Goal: Check status: Check status

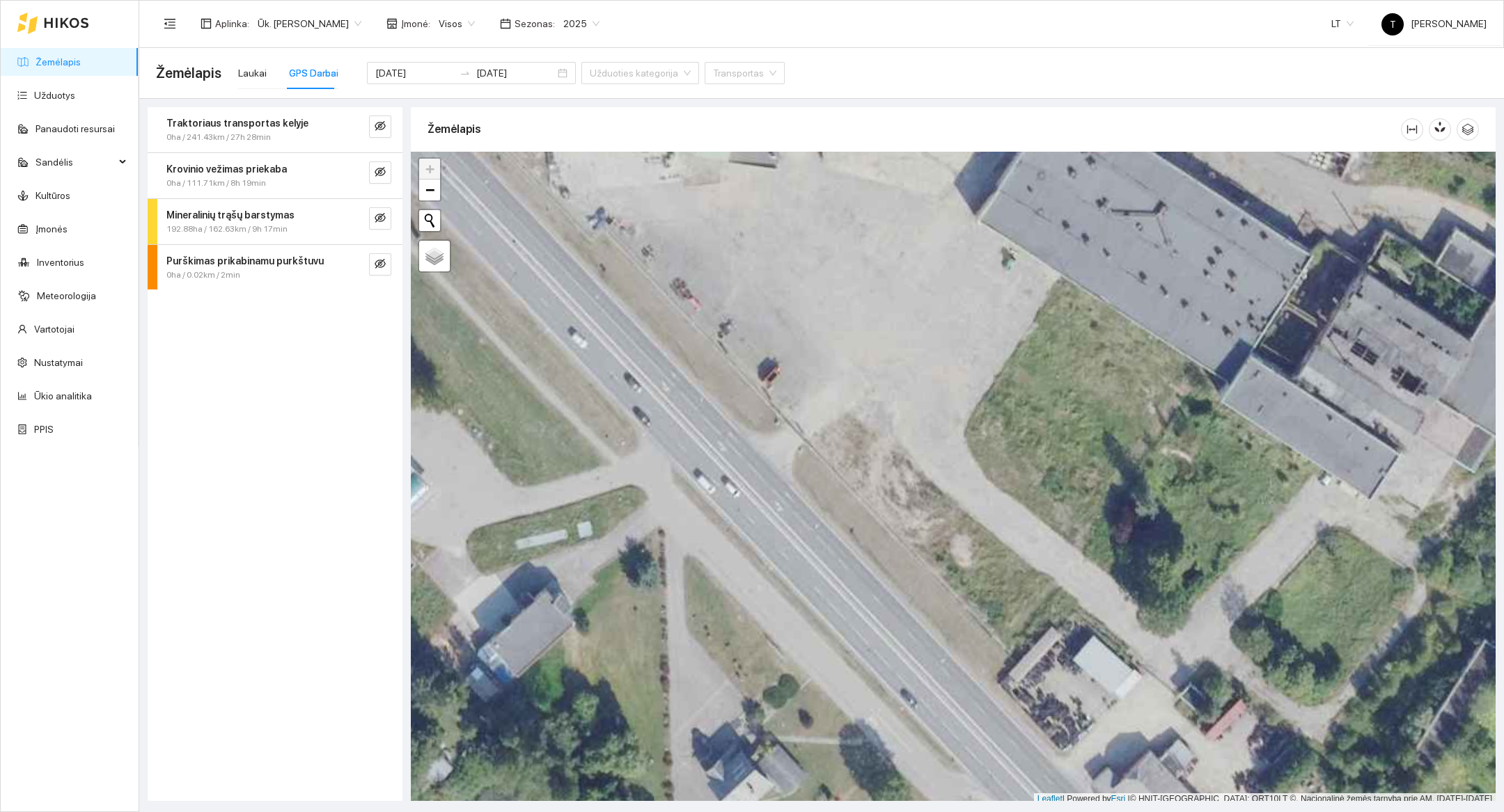
scroll to position [4, 0]
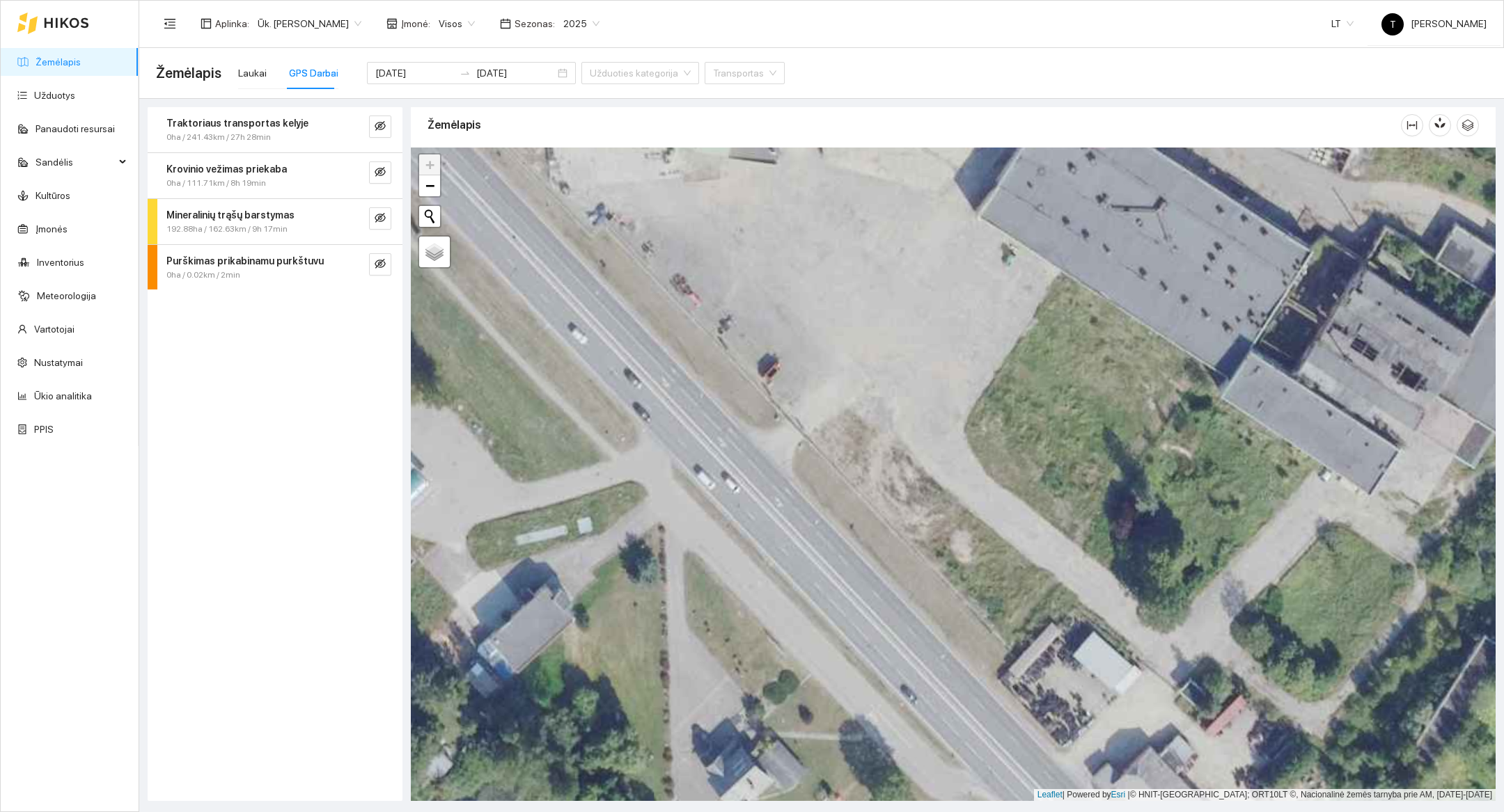
click at [41, 21] on div at bounding box center [53, 23] width 72 height 44
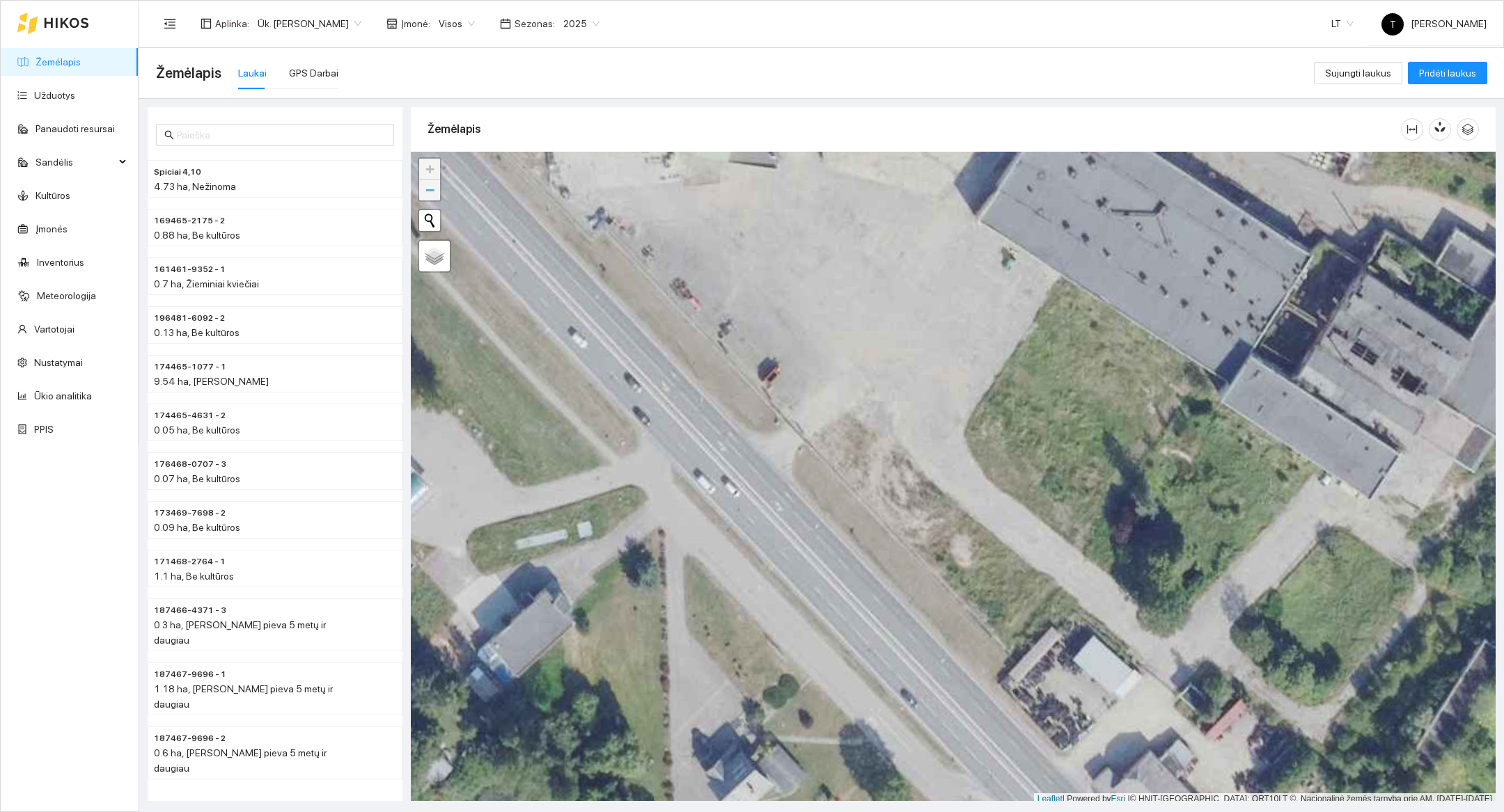
click at [425, 185] on span "−" at bounding box center [430, 190] width 9 height 18
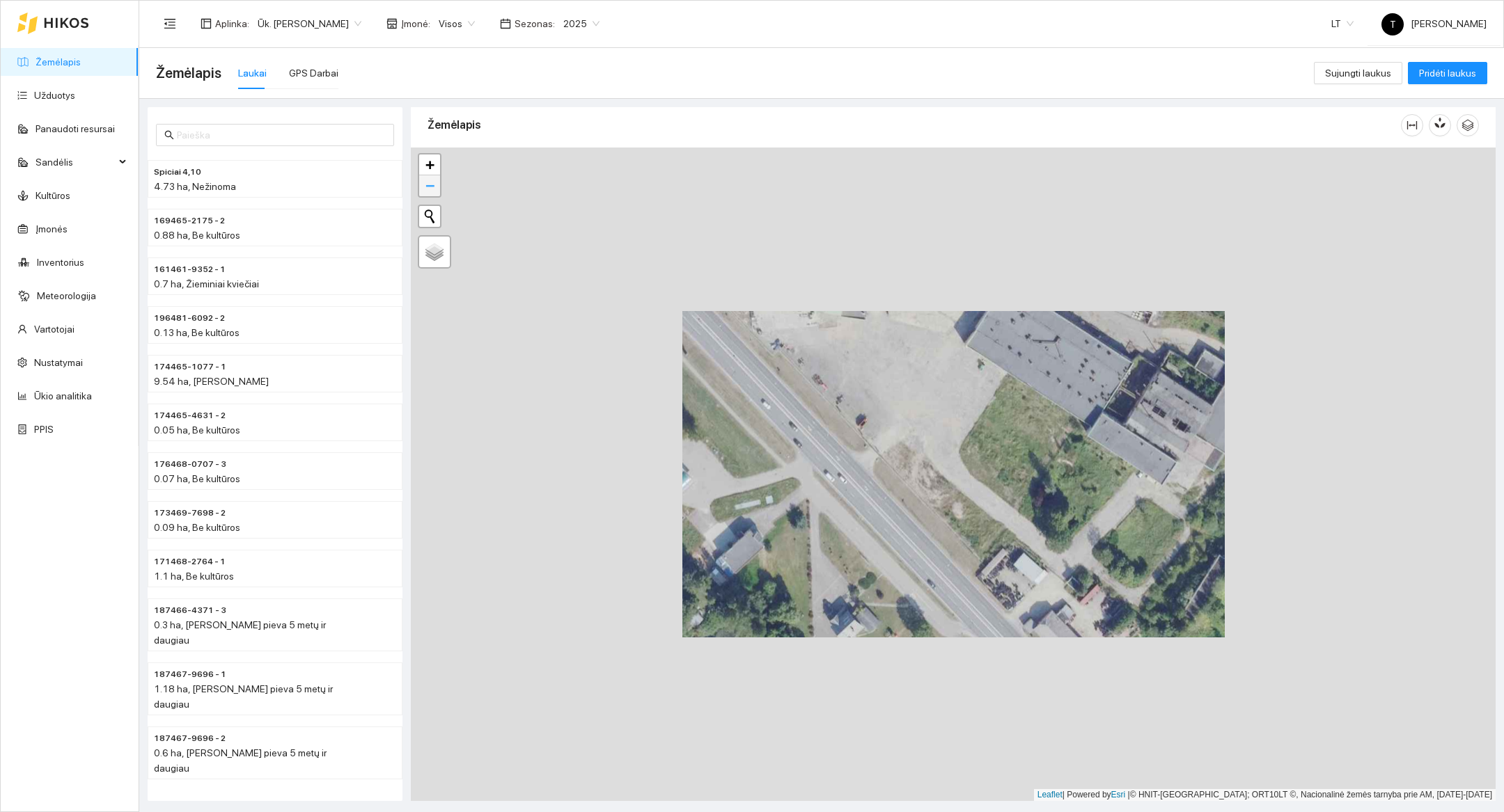
click at [425, 185] on span "−" at bounding box center [430, 185] width 9 height 18
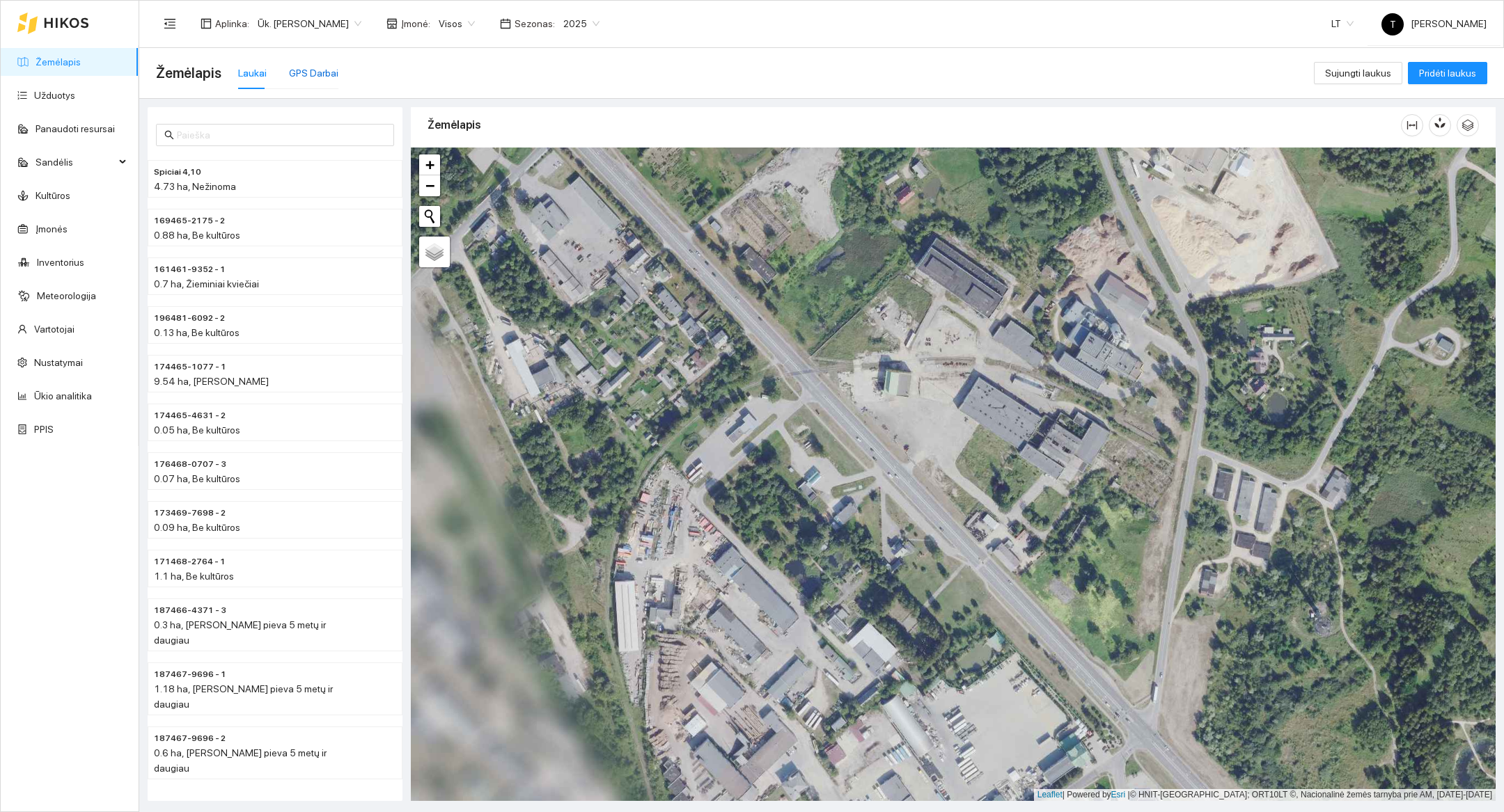
click at [300, 69] on div "GPS Darbai" at bounding box center [313, 73] width 50 height 15
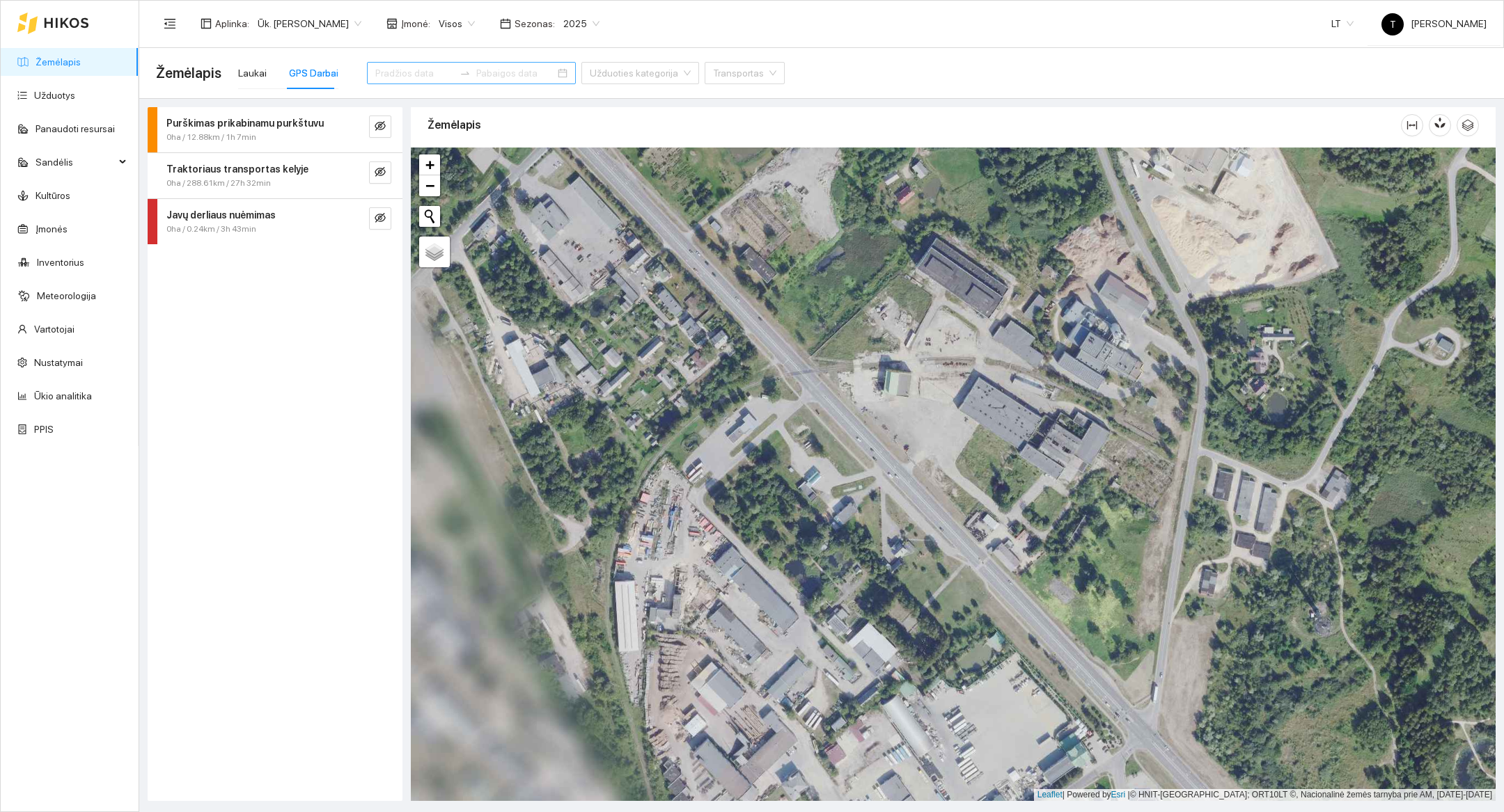
click at [76, 31] on div at bounding box center [53, 23] width 72 height 44
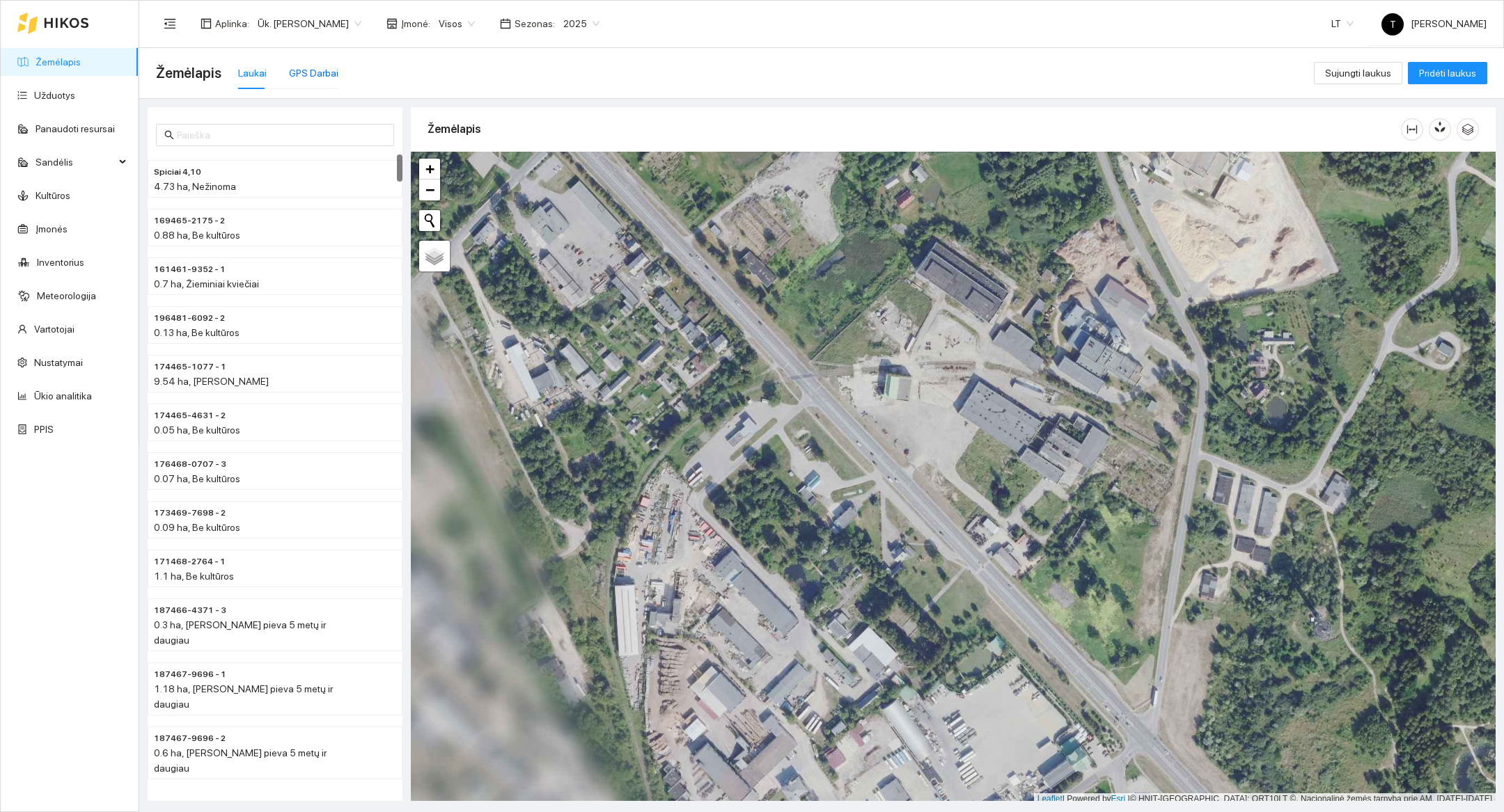
click at [312, 79] on div "GPS Darbai" at bounding box center [313, 73] width 50 height 15
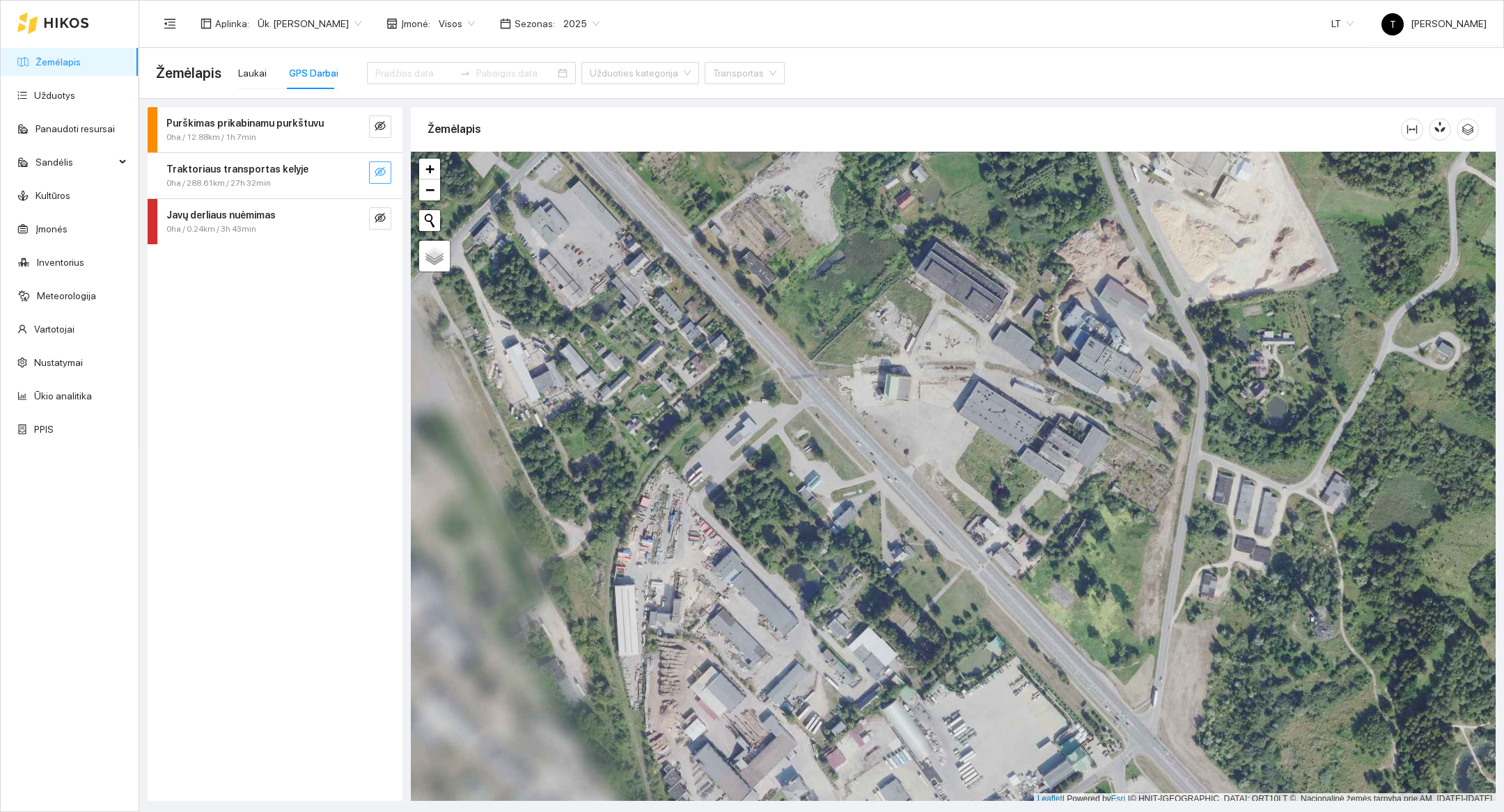
click at [386, 178] on button "button" at bounding box center [380, 172] width 22 height 22
click at [355, 178] on span "search" at bounding box center [352, 172] width 12 height 13
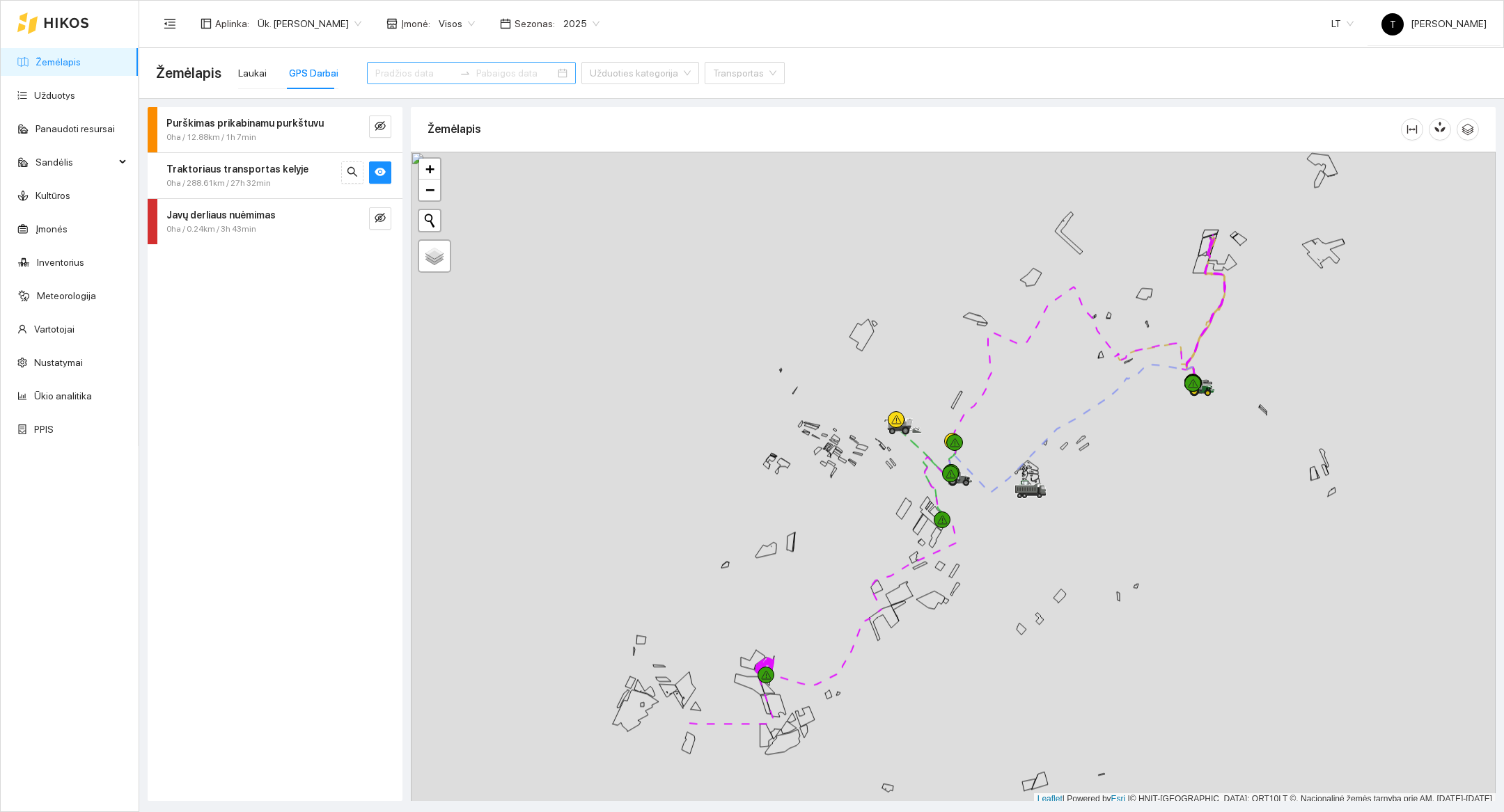
click at [408, 72] on input at bounding box center [415, 73] width 79 height 15
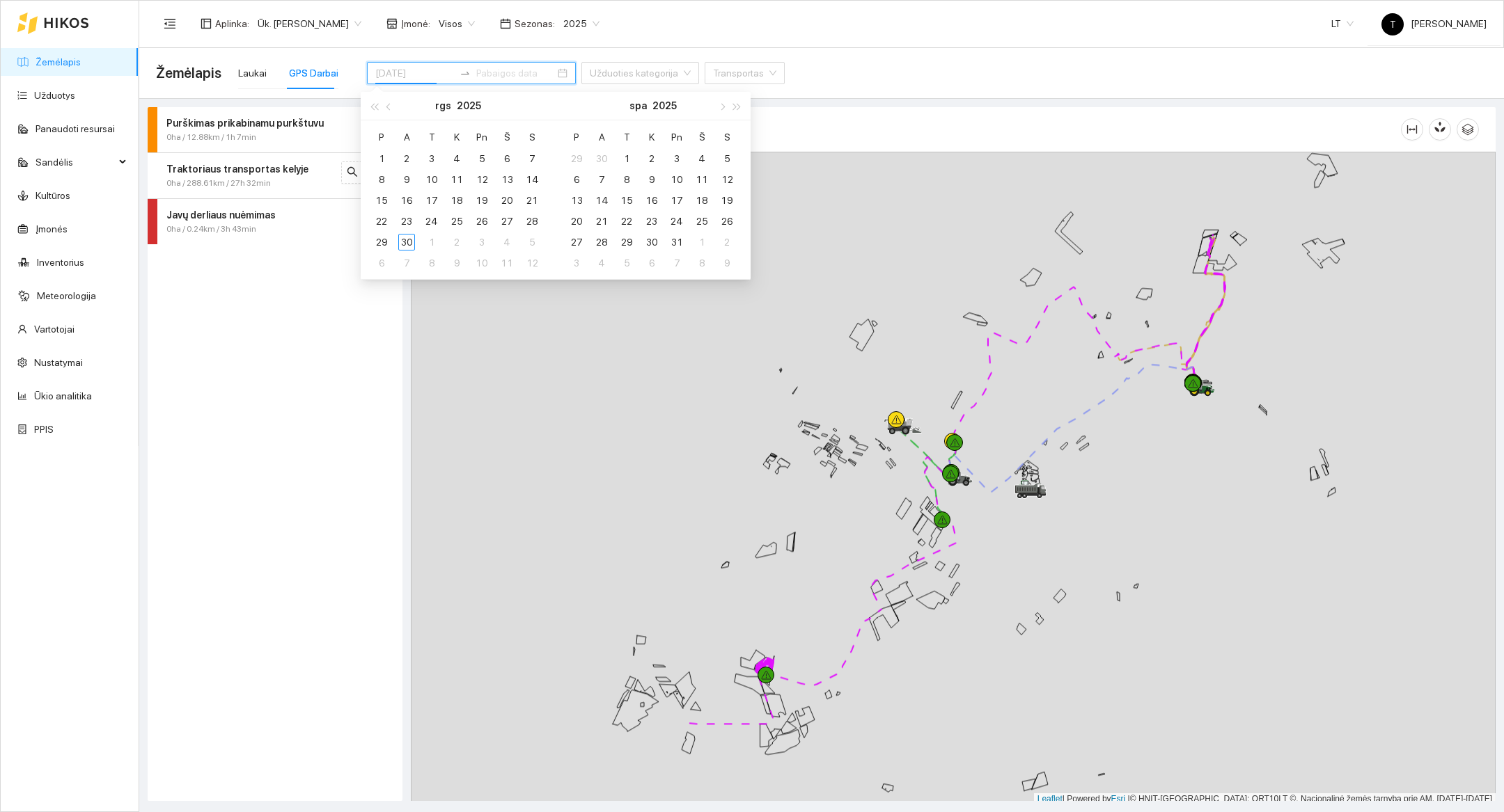
type input "[DATE]"
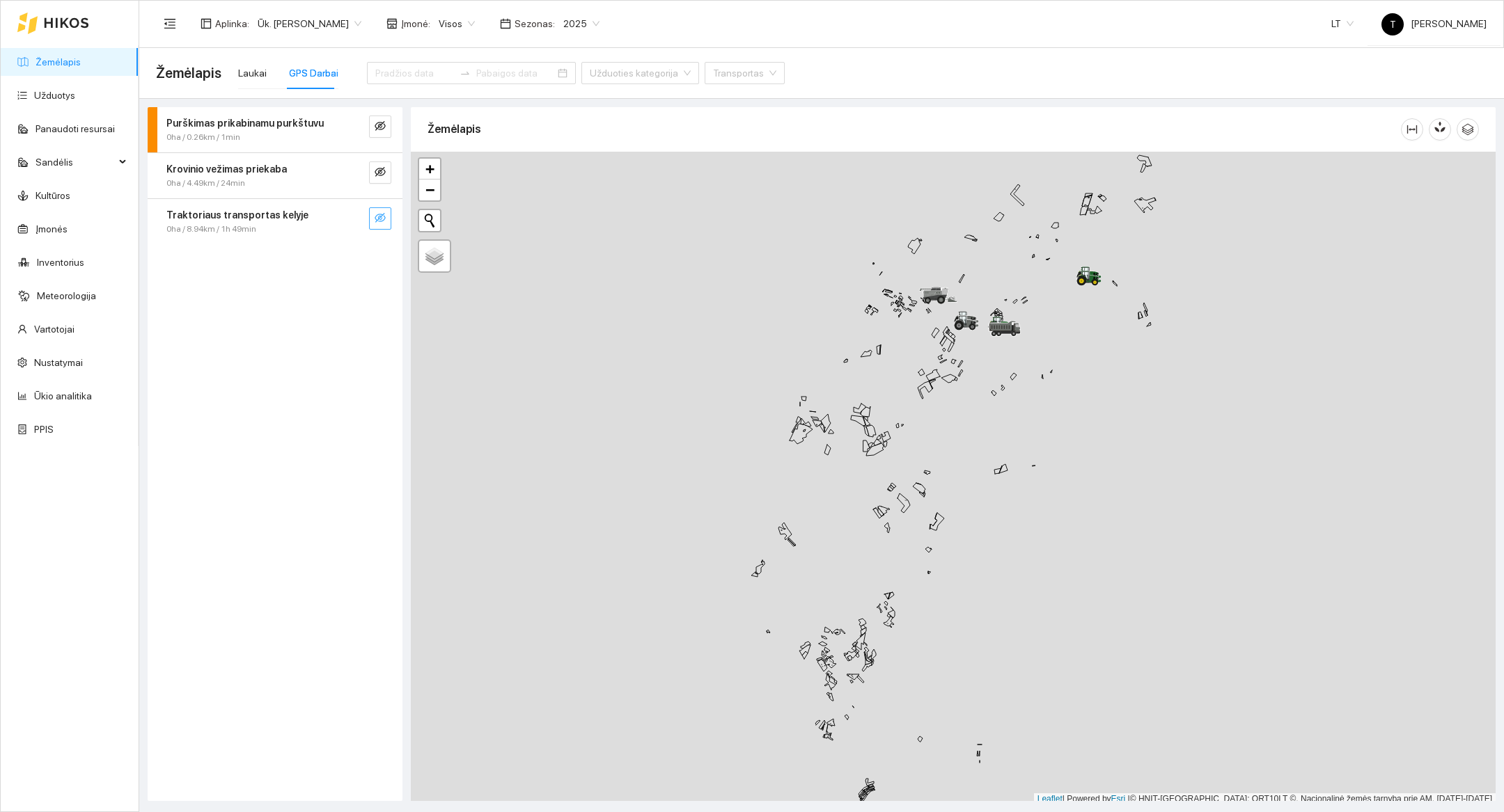
click at [387, 225] on button "button" at bounding box center [380, 218] width 22 height 22
click at [357, 217] on icon "search" at bounding box center [352, 217] width 12 height 12
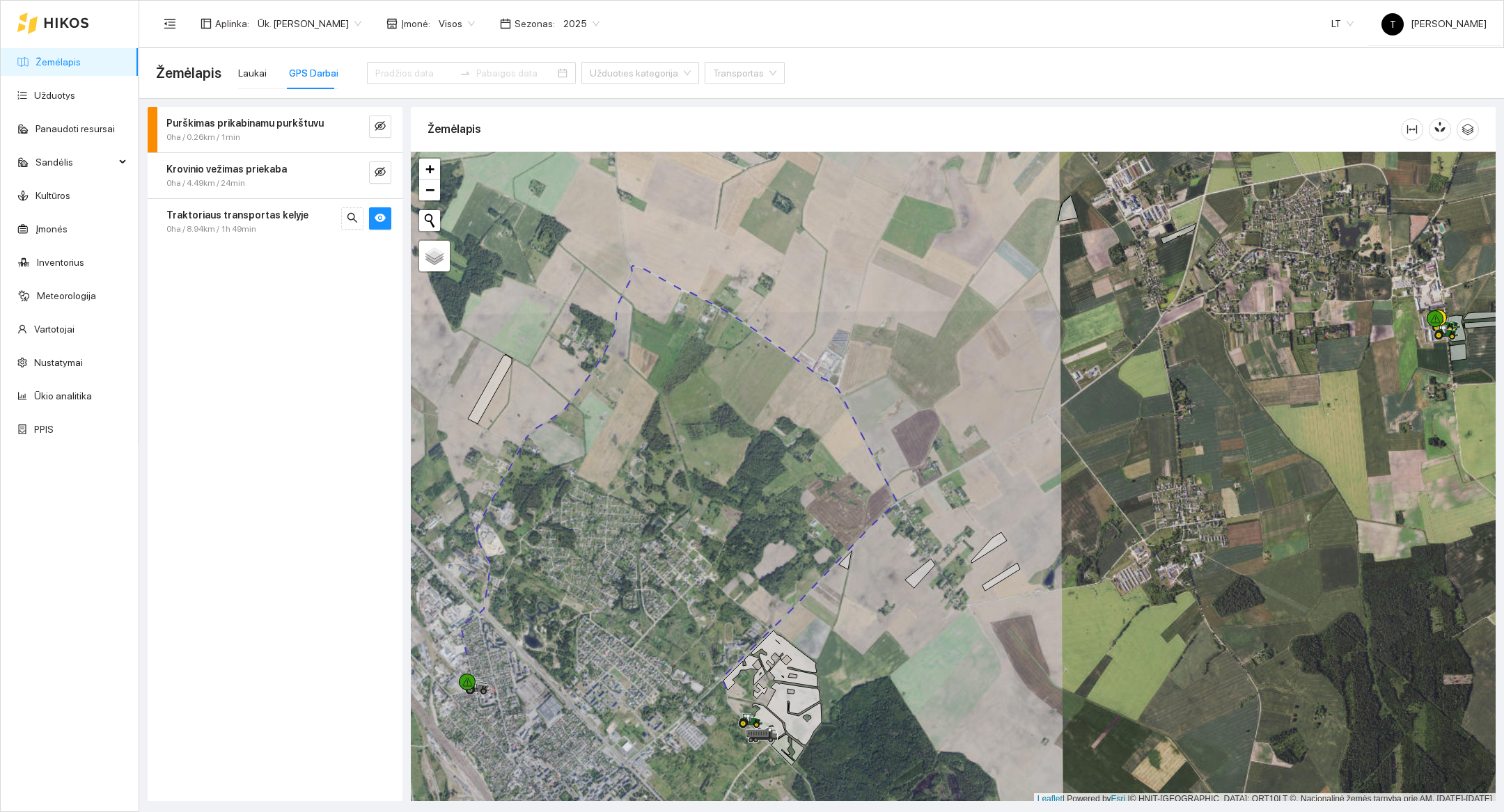
scroll to position [4, 0]
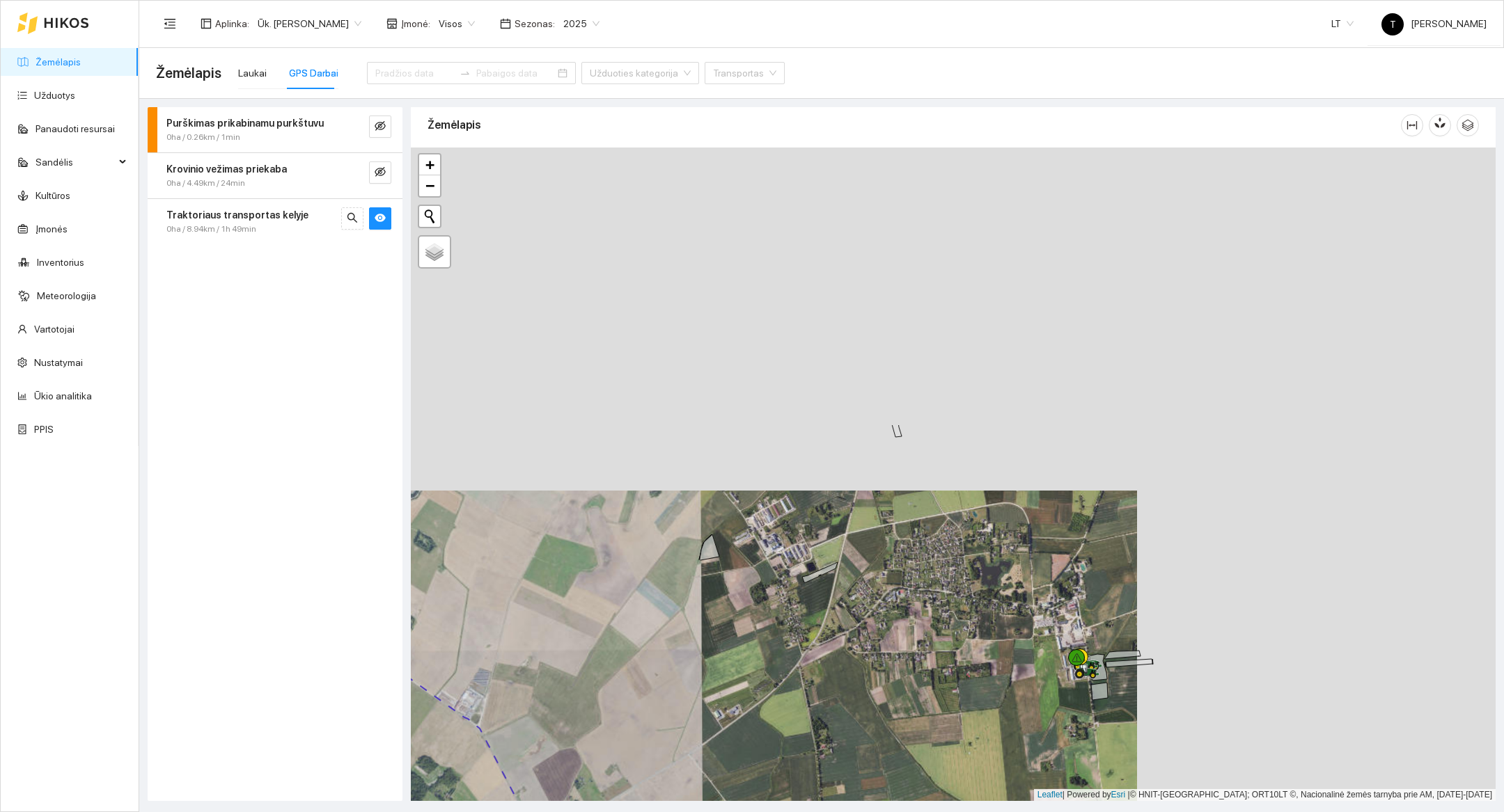
drag, startPoint x: 1212, startPoint y: 449, endPoint x: 853, endPoint y: 792, distance: 496.5
click at [853, 792] on div at bounding box center [954, 474] width 1085 height 653
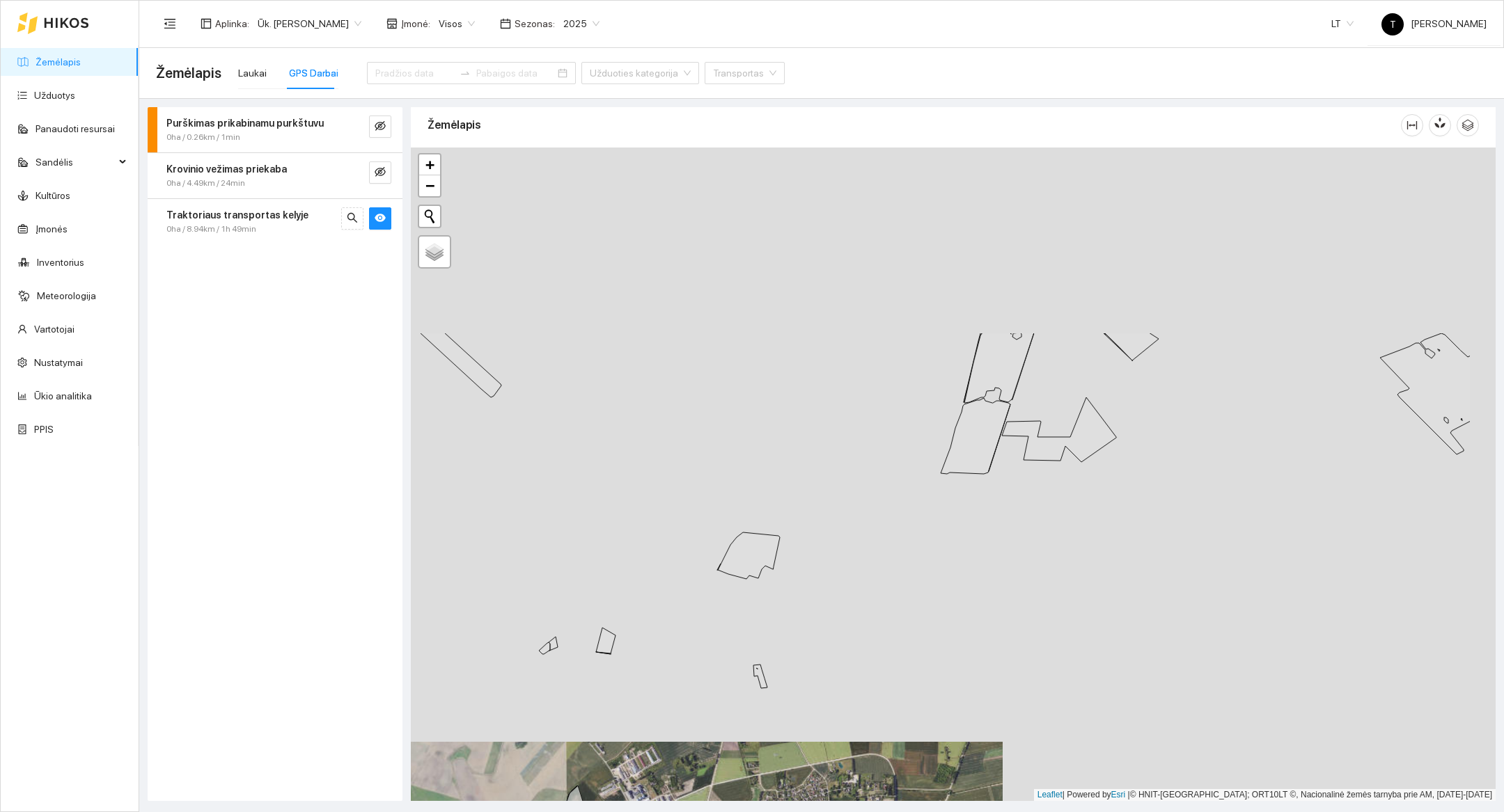
drag, startPoint x: 1205, startPoint y: 233, endPoint x: 1069, endPoint y: 486, distance: 287.2
click at [1069, 486] on div at bounding box center [954, 474] width 1085 height 653
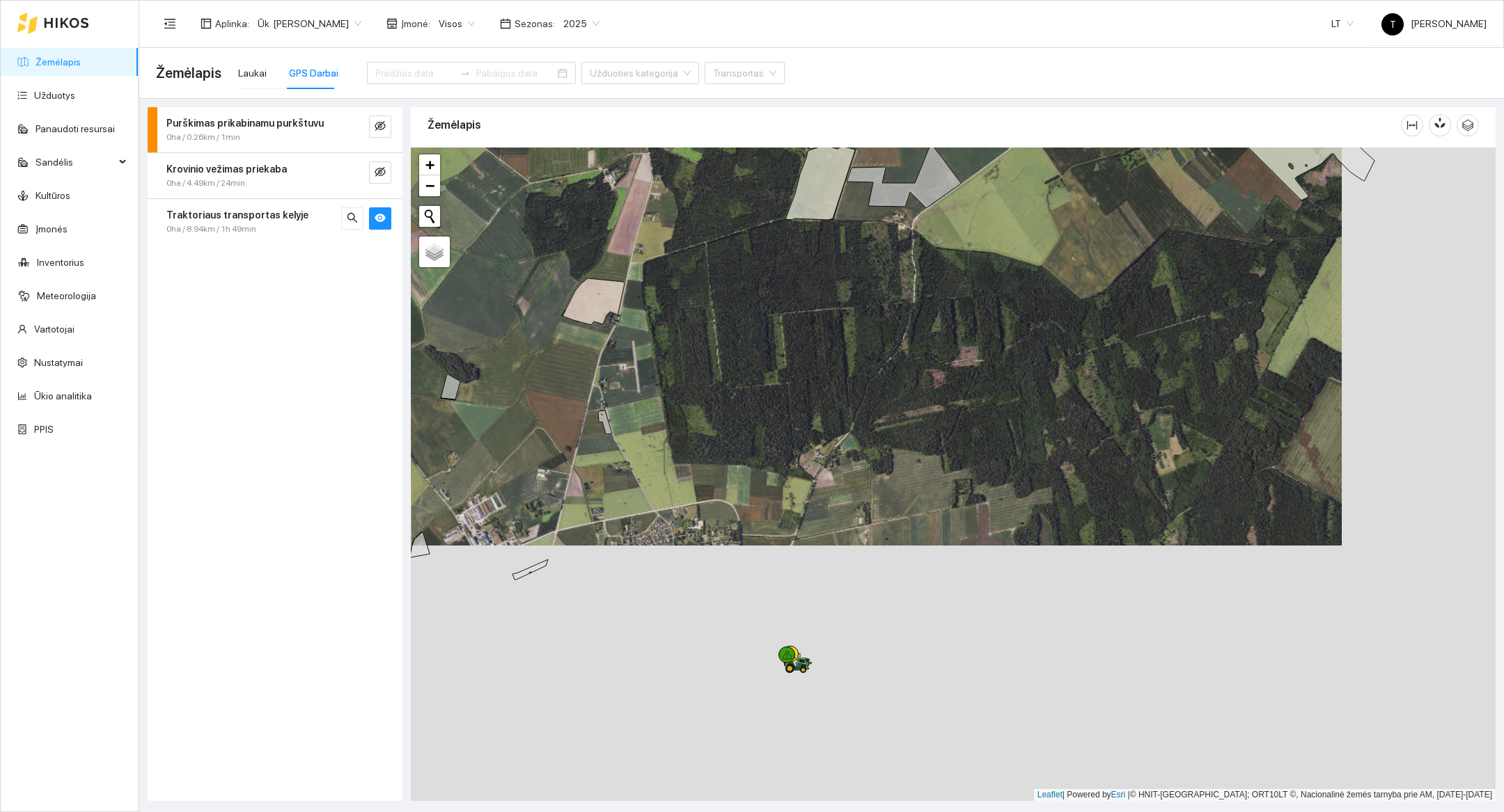
drag, startPoint x: 1058, startPoint y: 576, endPoint x: 903, endPoint y: 321, distance: 298.4
click at [903, 321] on div at bounding box center [954, 474] width 1085 height 653
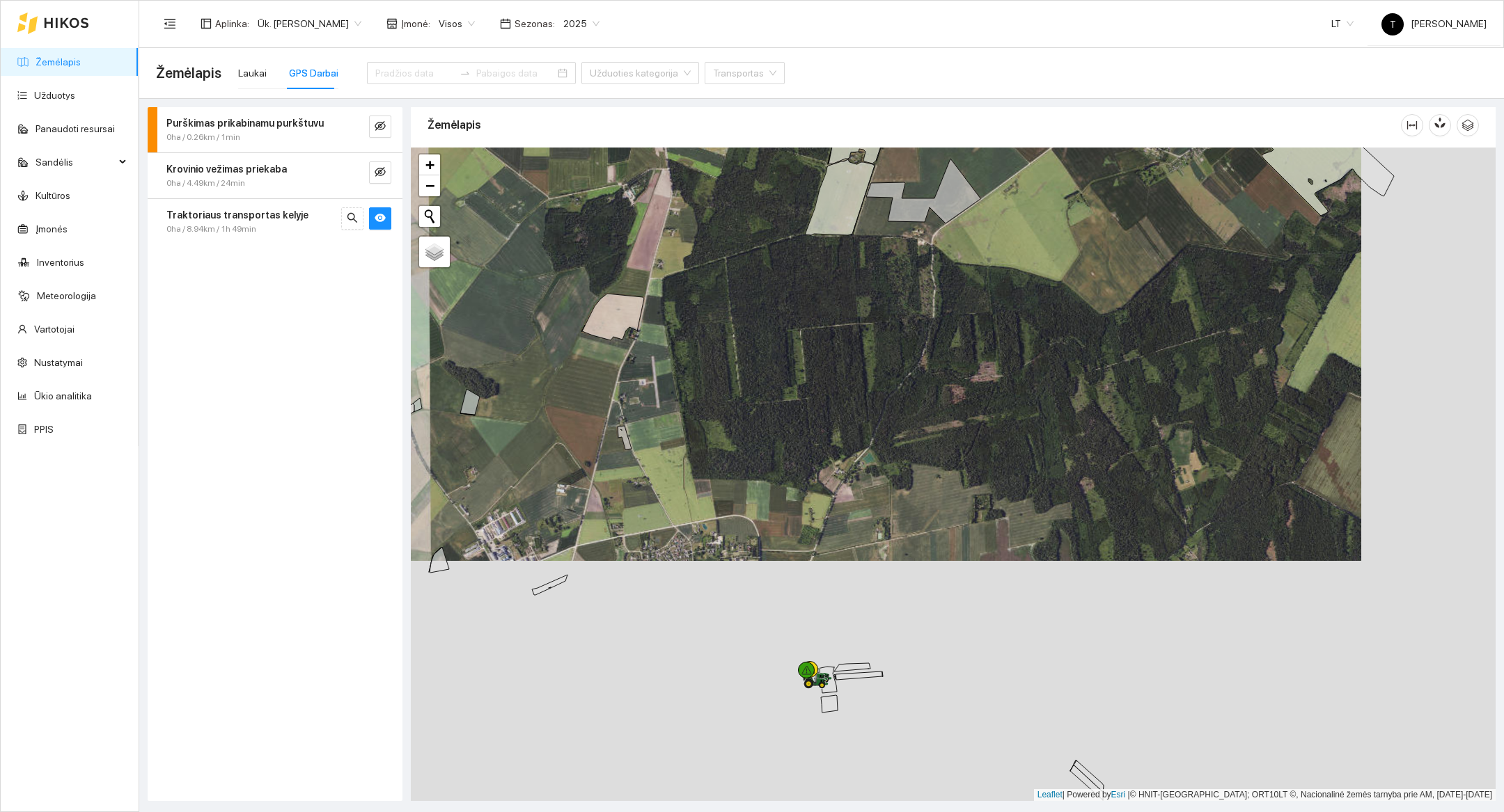
drag, startPoint x: 903, startPoint y: 321, endPoint x: 922, endPoint y: 333, distance: 22.5
click at [922, 333] on div at bounding box center [954, 474] width 1085 height 653
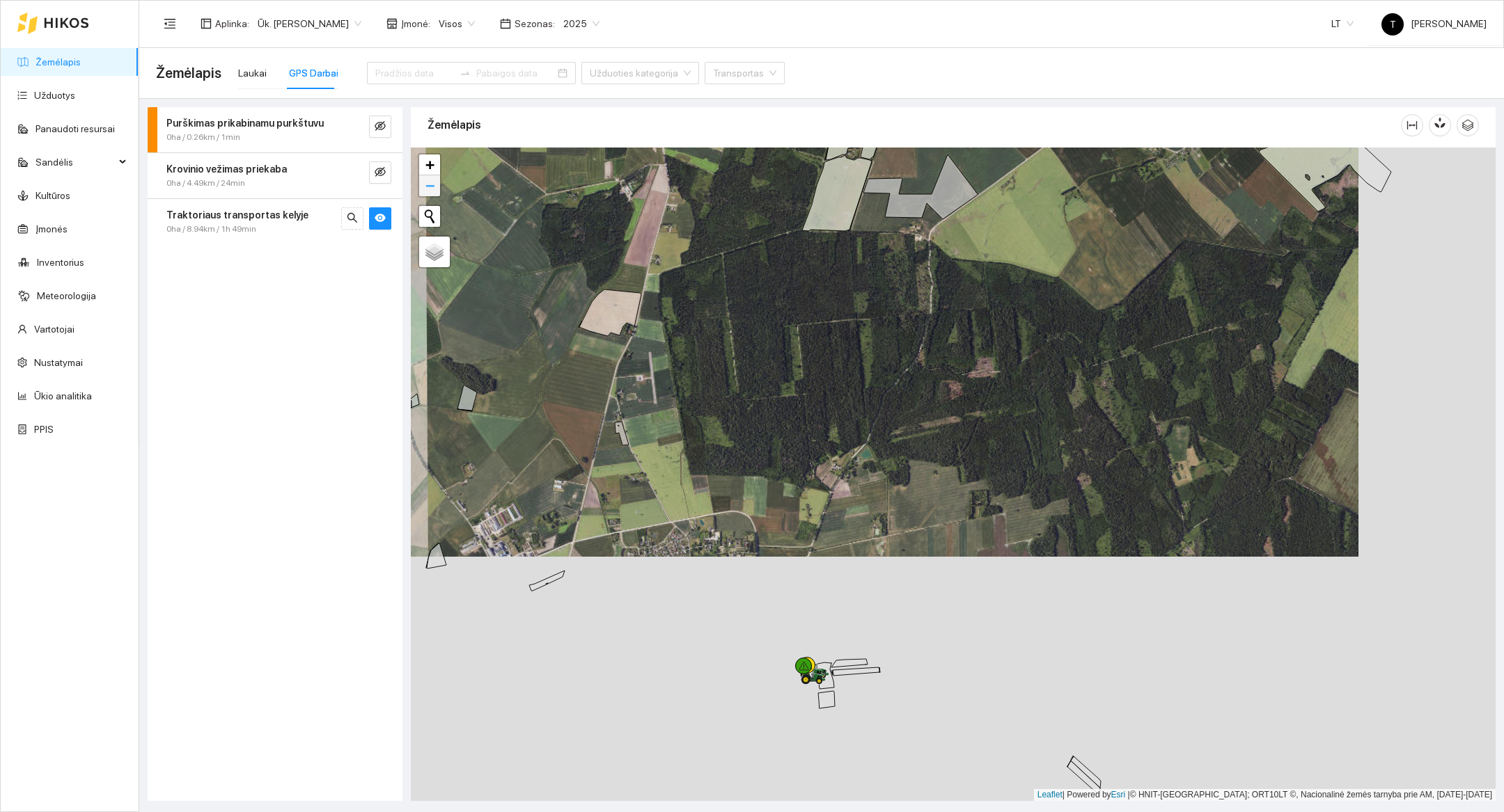
click at [433, 183] on span "−" at bounding box center [430, 185] width 9 height 18
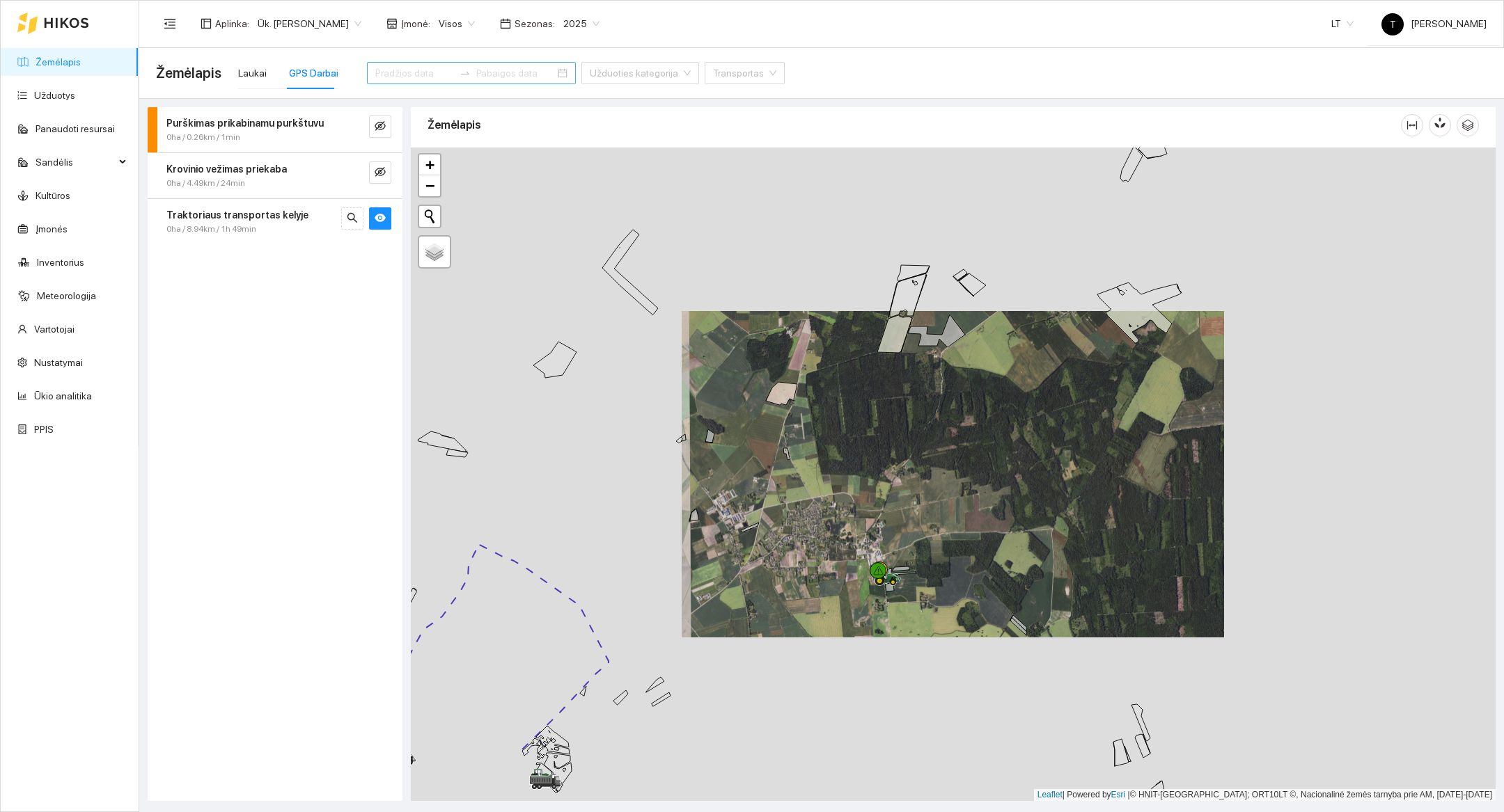
click at [413, 73] on input at bounding box center [415, 73] width 79 height 15
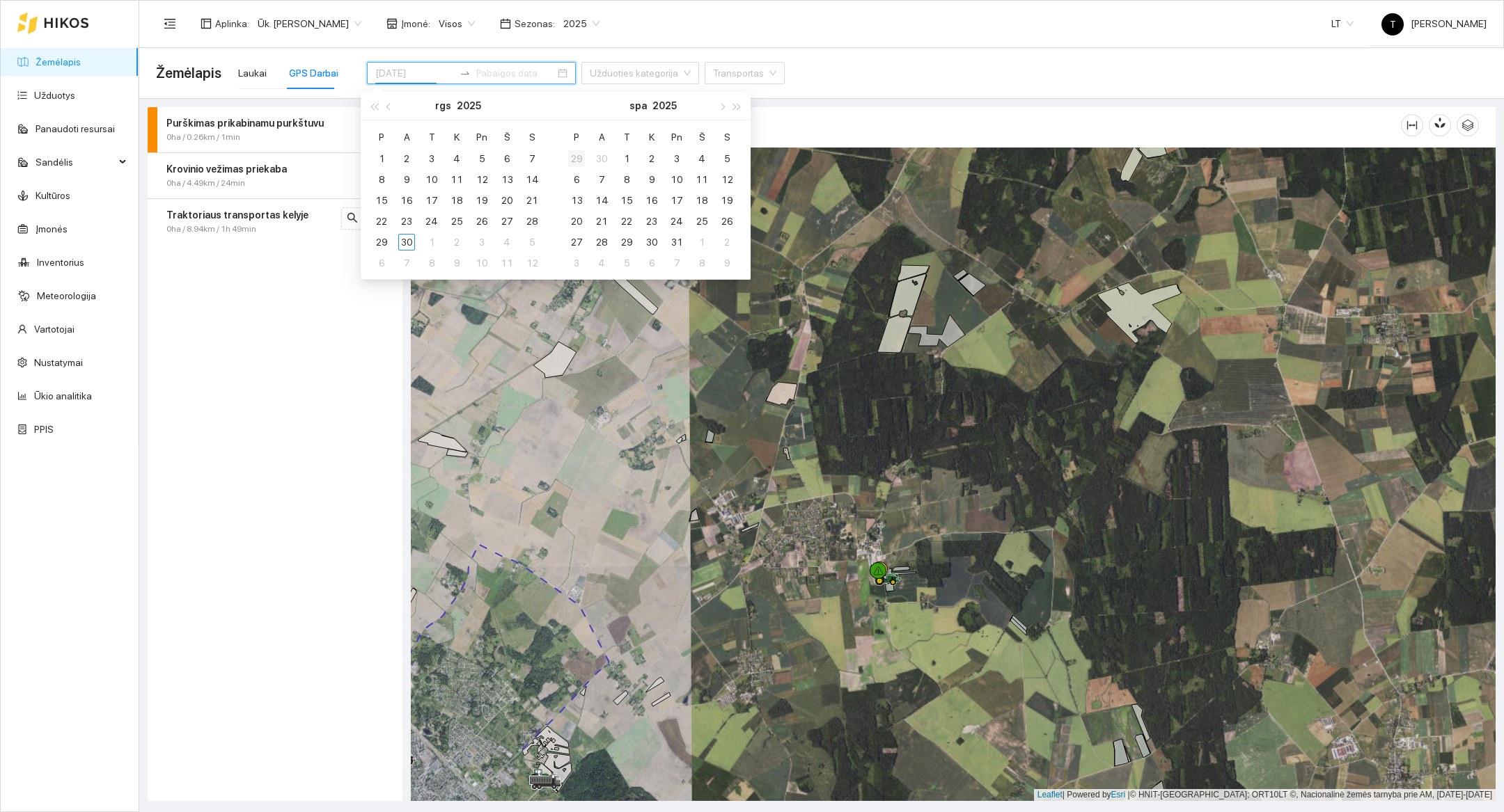
type input "[DATE]"
click at [388, 246] on div "29" at bounding box center [381, 242] width 17 height 17
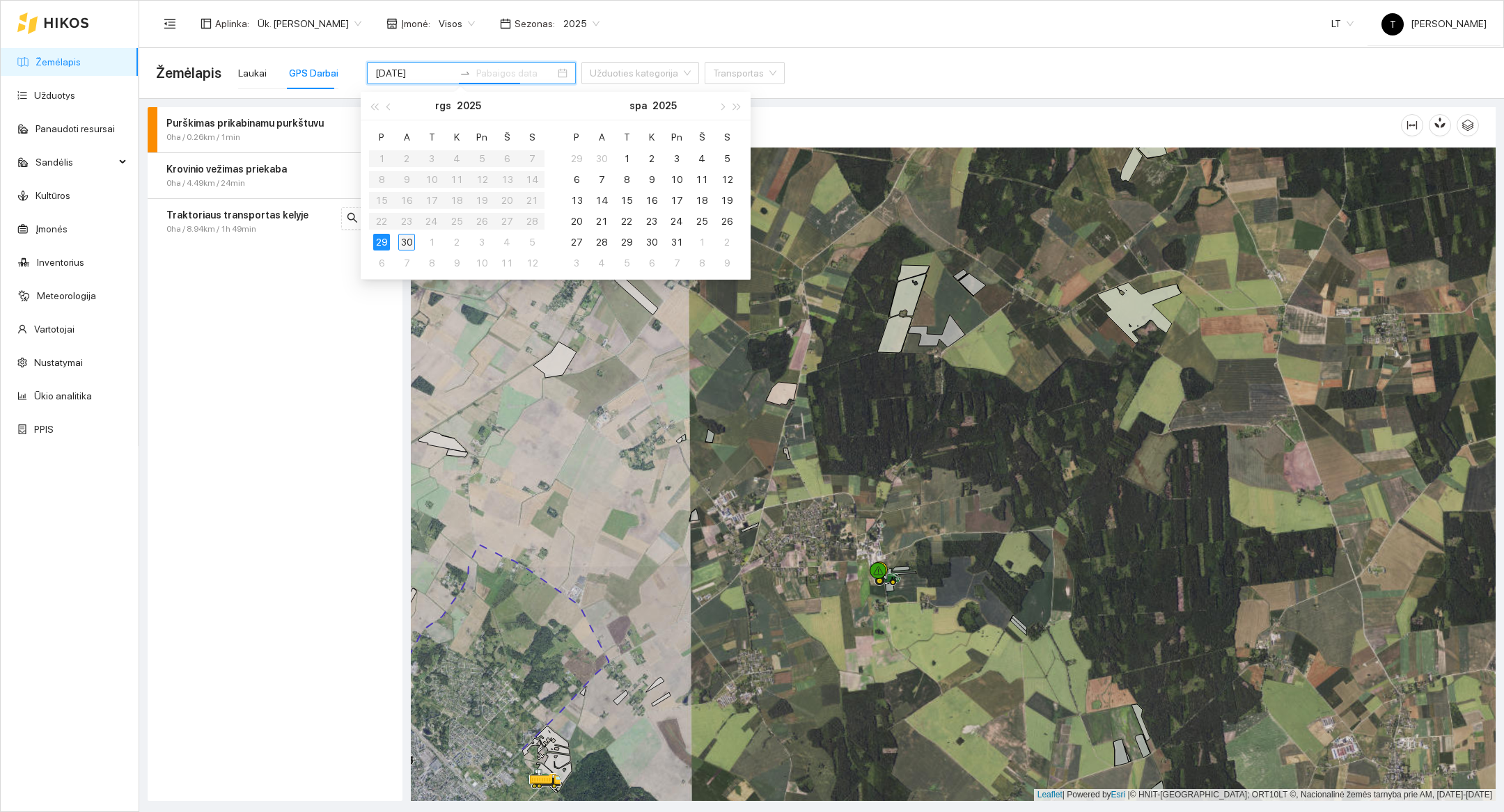
type input "[DATE]"
click at [402, 245] on div "30" at bounding box center [407, 242] width 17 height 17
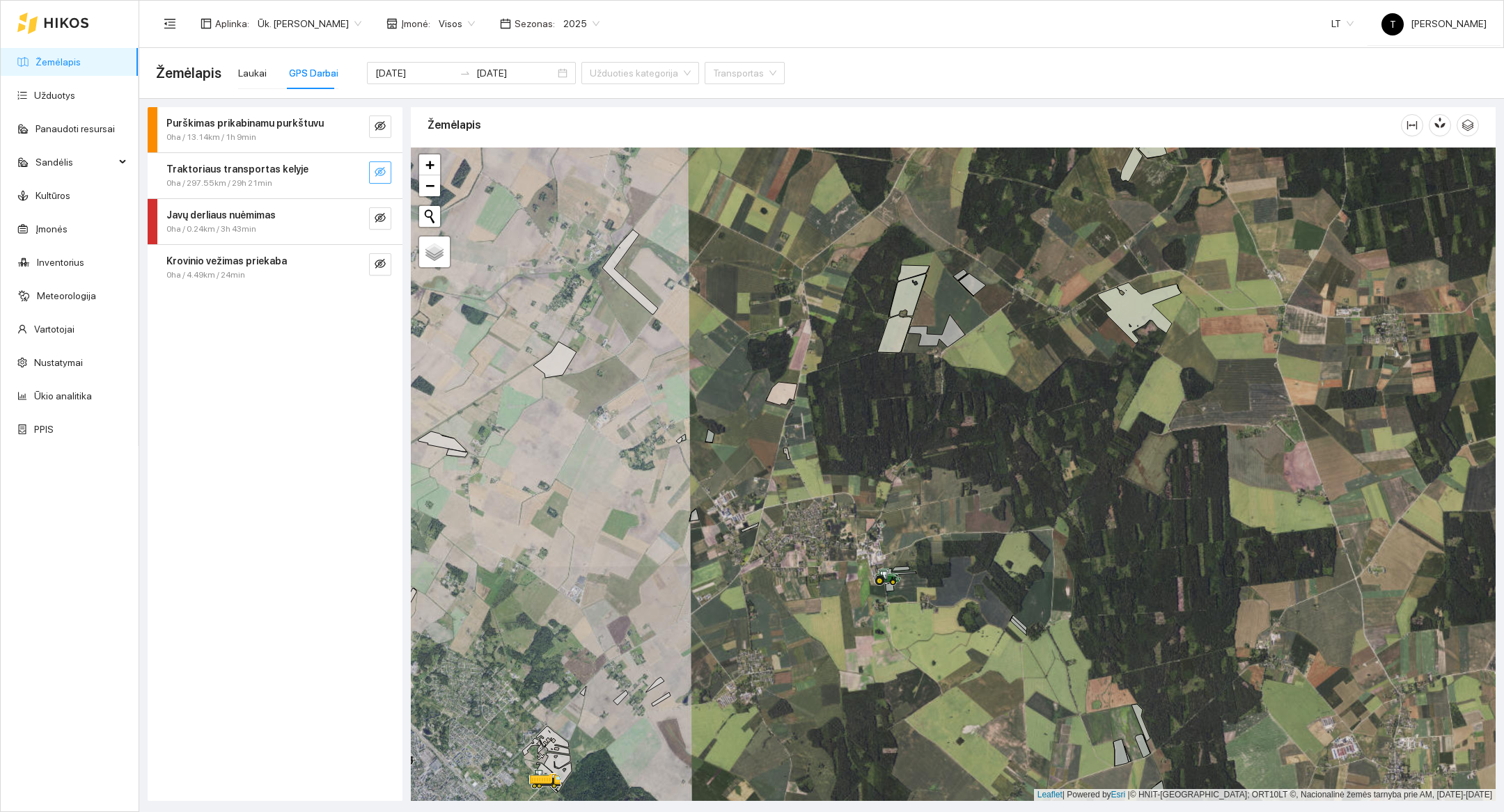
click at [383, 175] on icon "eye-invisible" at bounding box center [380, 171] width 12 height 12
click at [986, 311] on div at bounding box center [954, 474] width 1085 height 653
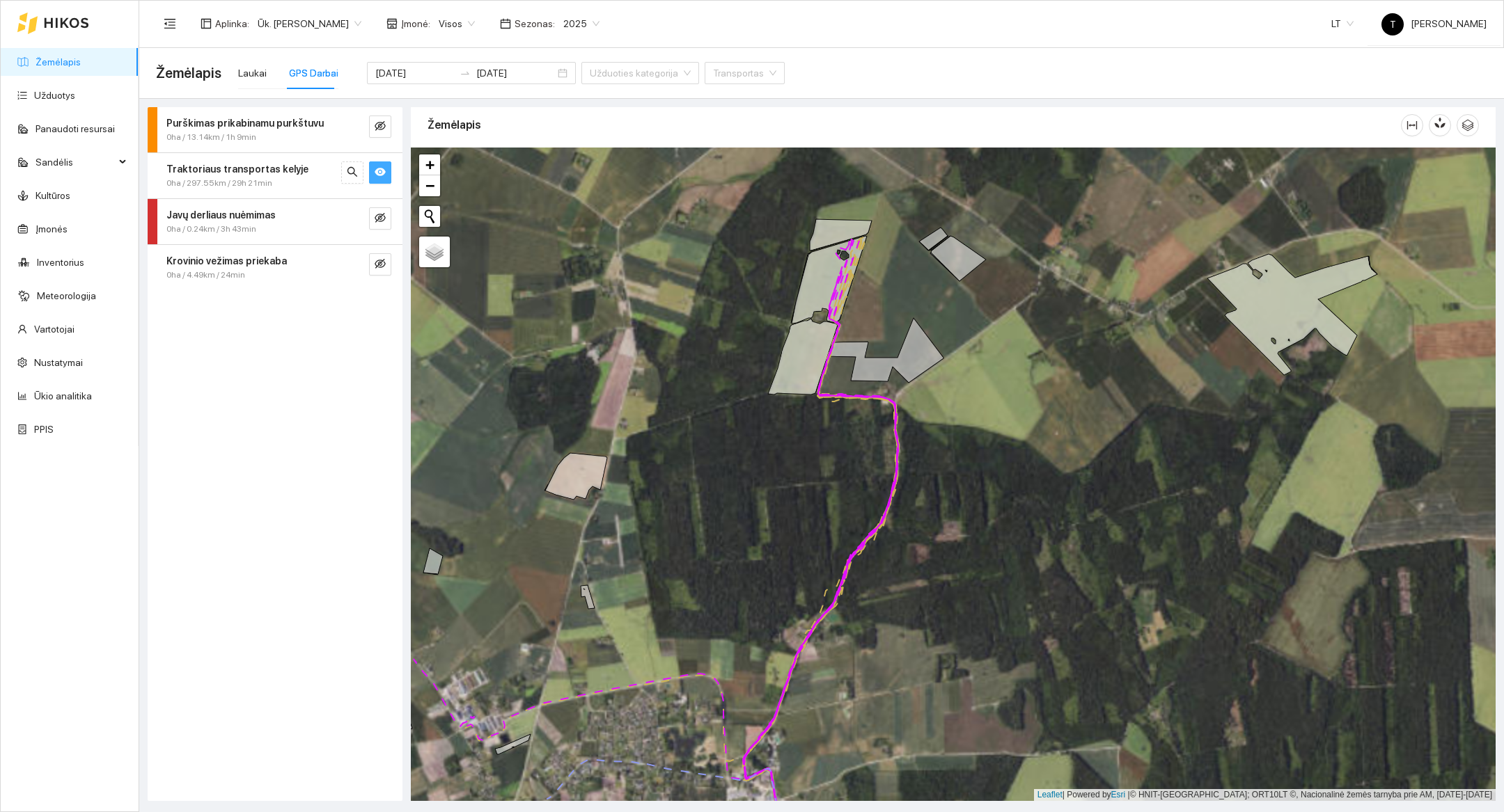
click at [897, 294] on div at bounding box center [954, 474] width 1085 height 653
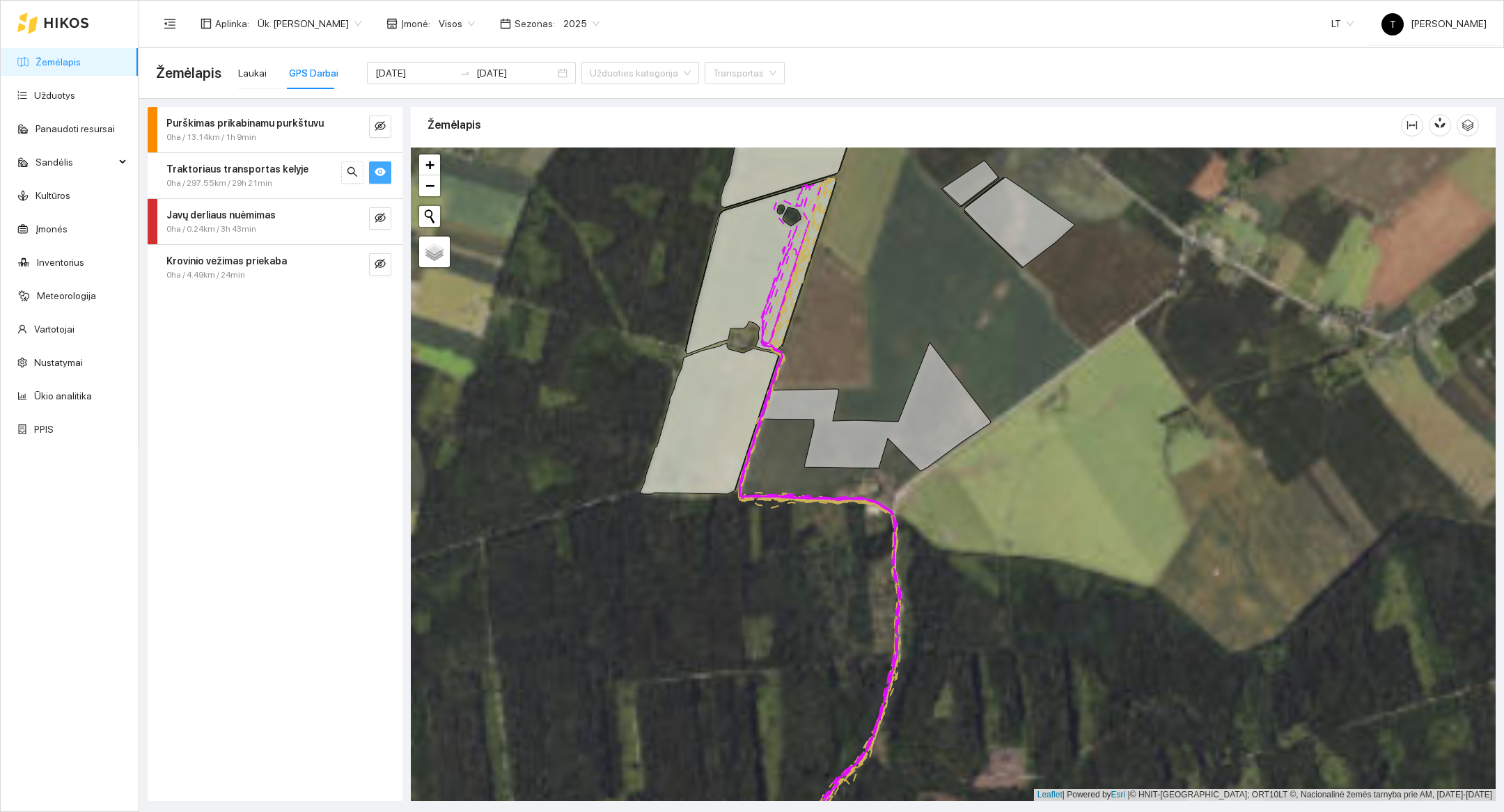
click at [861, 286] on div at bounding box center [954, 474] width 1085 height 653
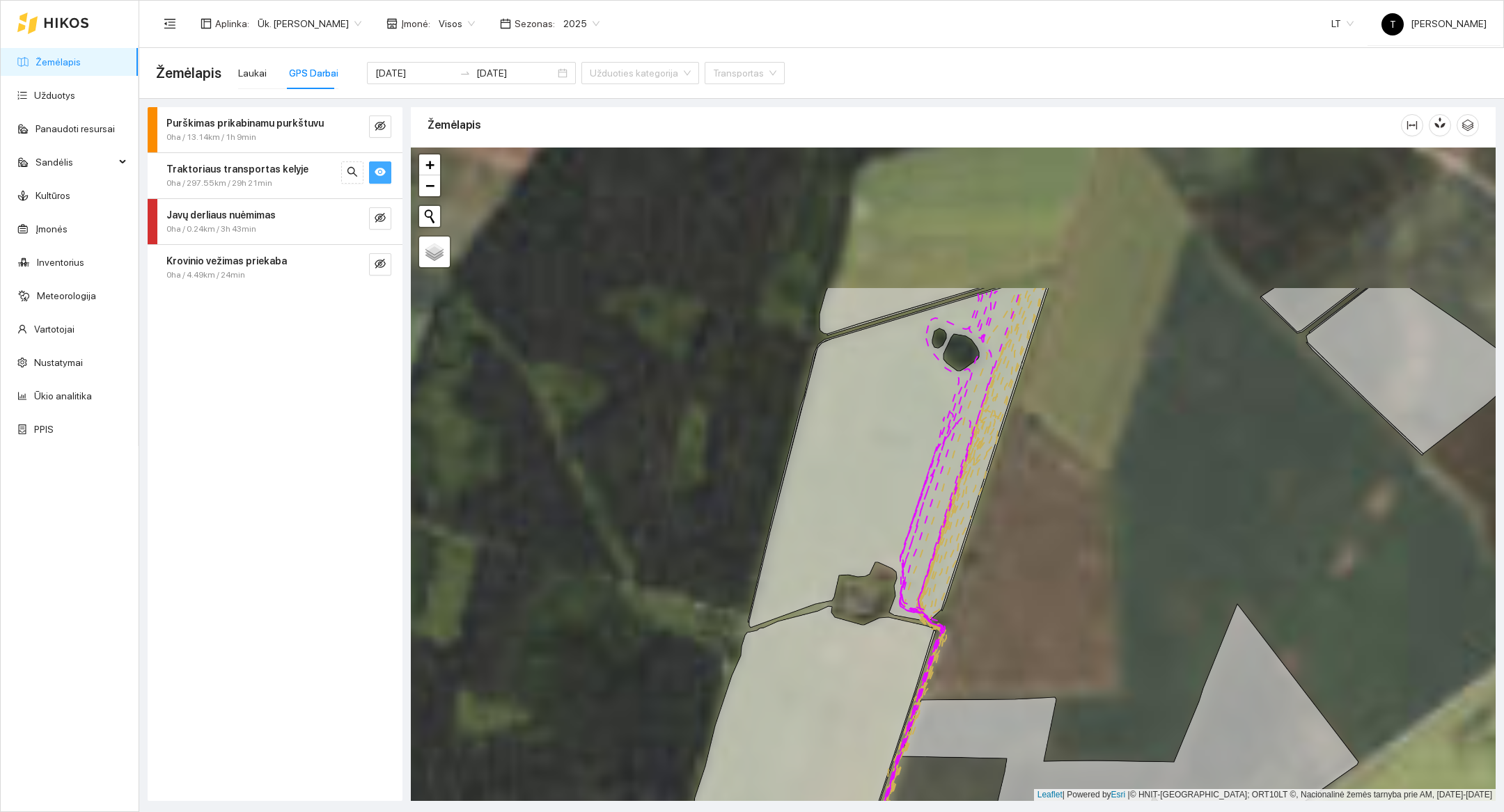
drag, startPoint x: 861, startPoint y: 286, endPoint x: 1100, endPoint y: 485, distance: 311.0
click at [1100, 485] on div at bounding box center [954, 474] width 1085 height 653
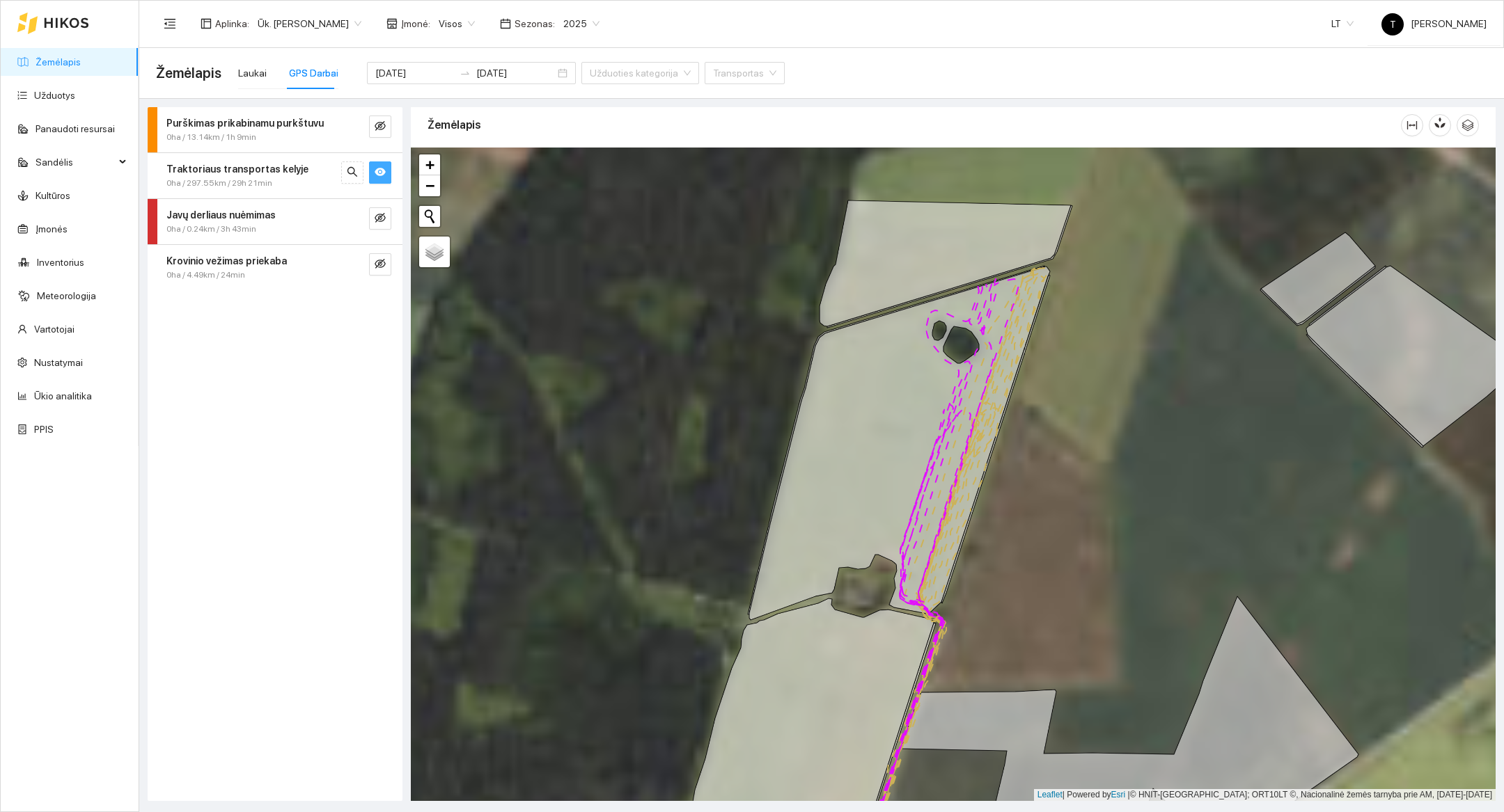
click at [1038, 517] on div at bounding box center [954, 474] width 1085 height 653
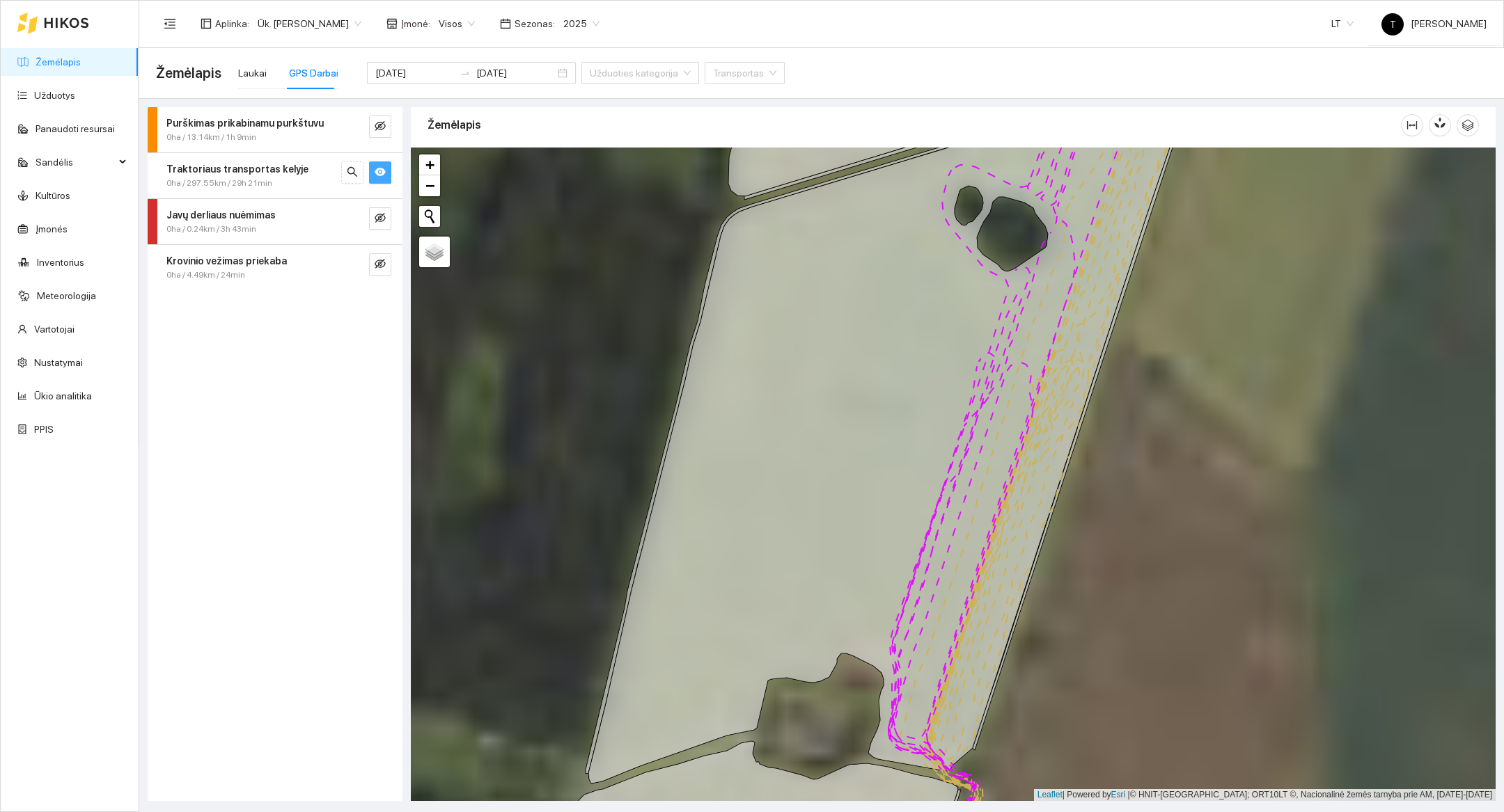
drag, startPoint x: 1038, startPoint y: 517, endPoint x: 1167, endPoint y: 579, distance: 143.1
click at [1167, 579] on div at bounding box center [954, 474] width 1085 height 653
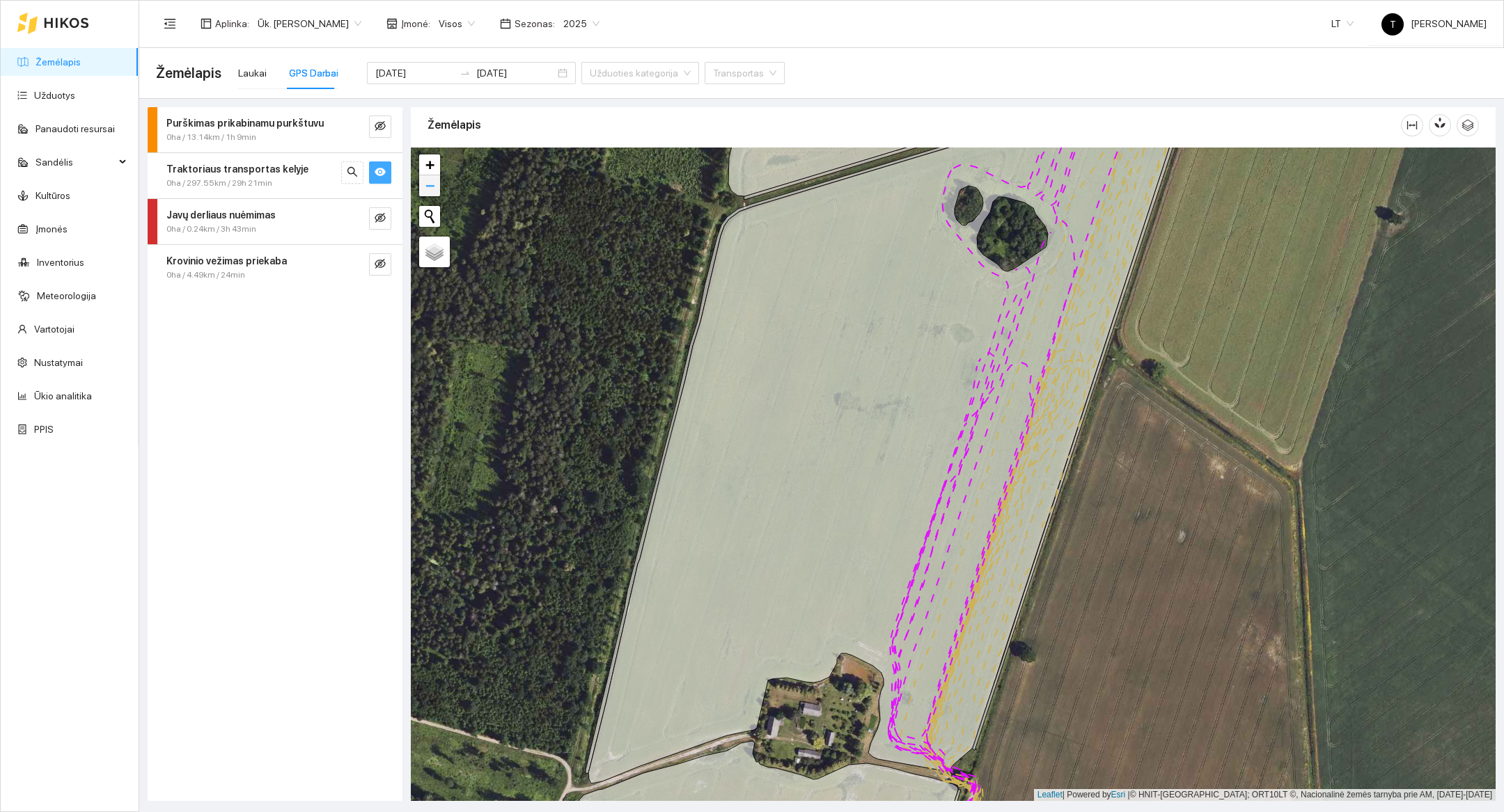
click at [431, 189] on span "−" at bounding box center [430, 185] width 9 height 18
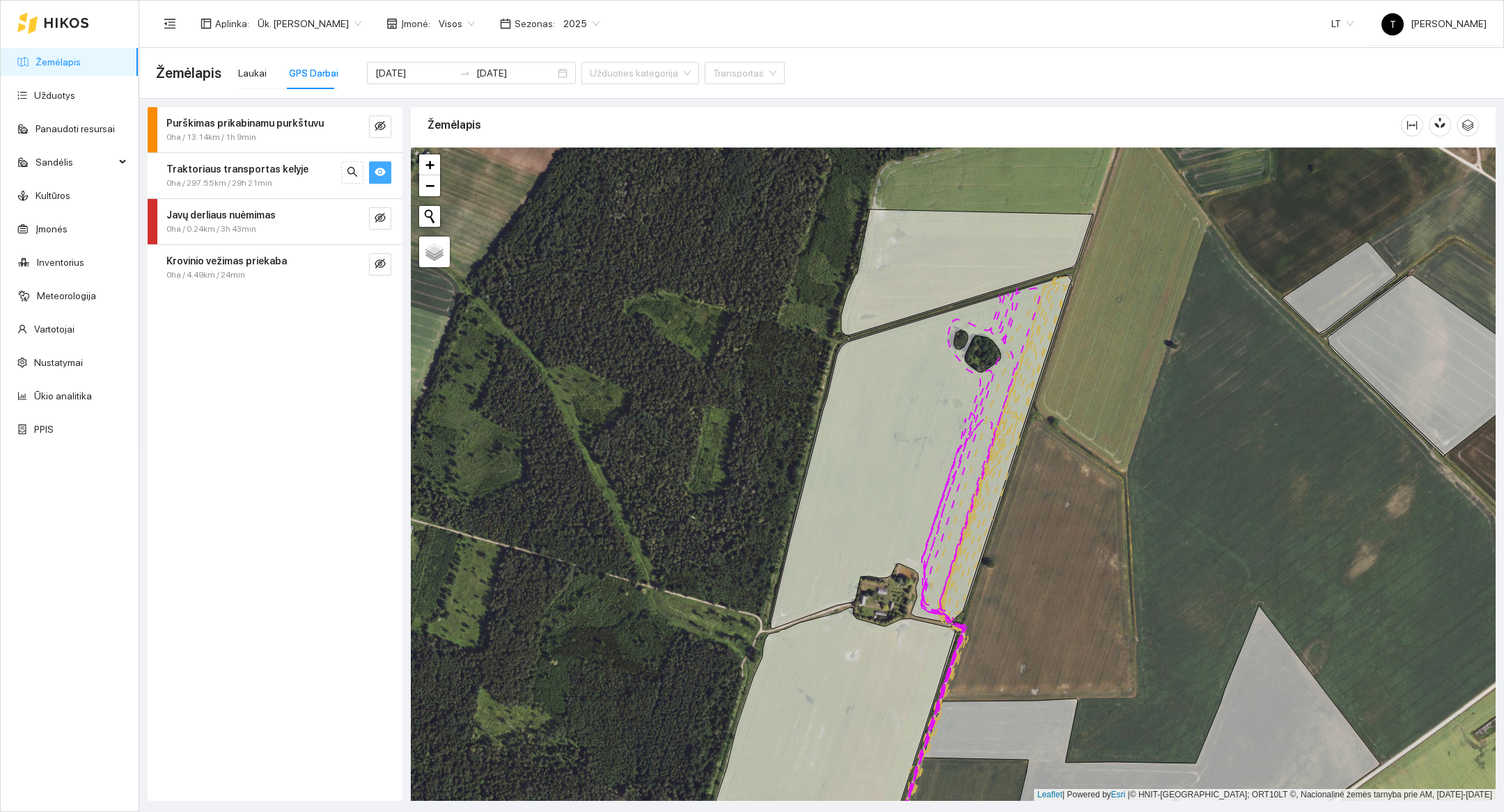
click at [1034, 573] on div at bounding box center [954, 474] width 1085 height 653
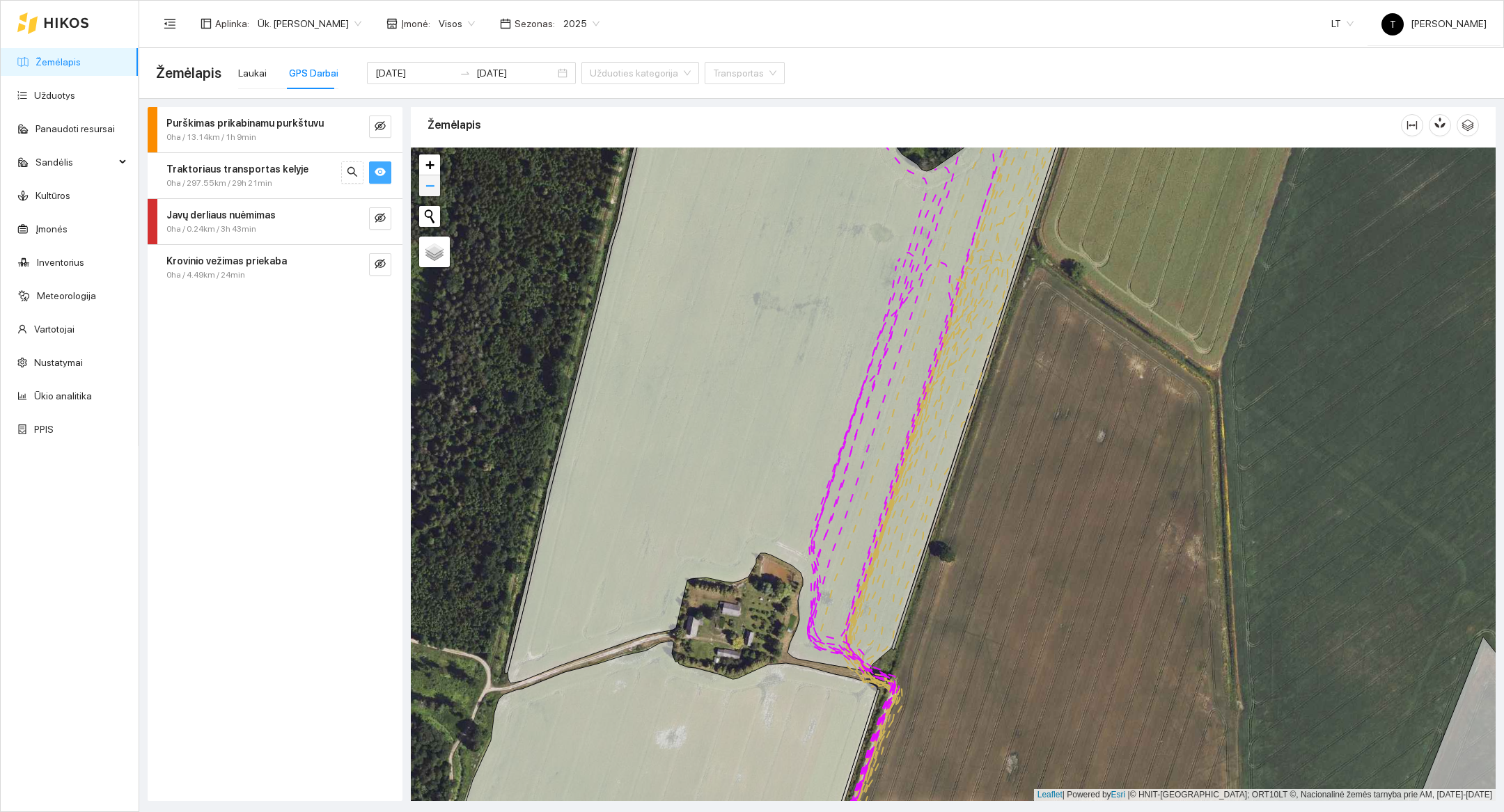
click at [429, 193] on span "−" at bounding box center [430, 185] width 9 height 18
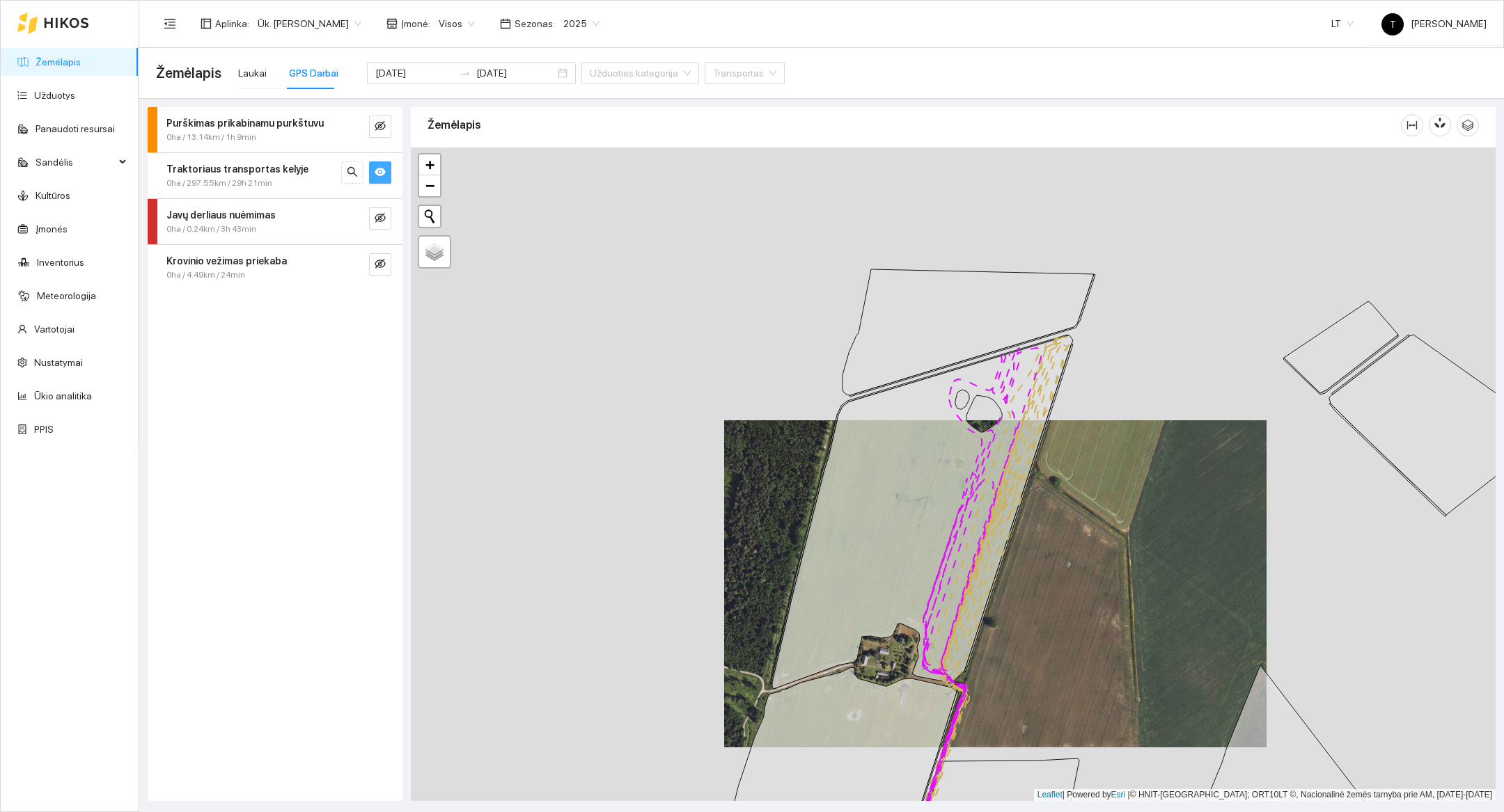
drag, startPoint x: 993, startPoint y: 406, endPoint x: 1036, endPoint y: 515, distance: 117.2
click at [1036, 515] on div at bounding box center [954, 474] width 1085 height 653
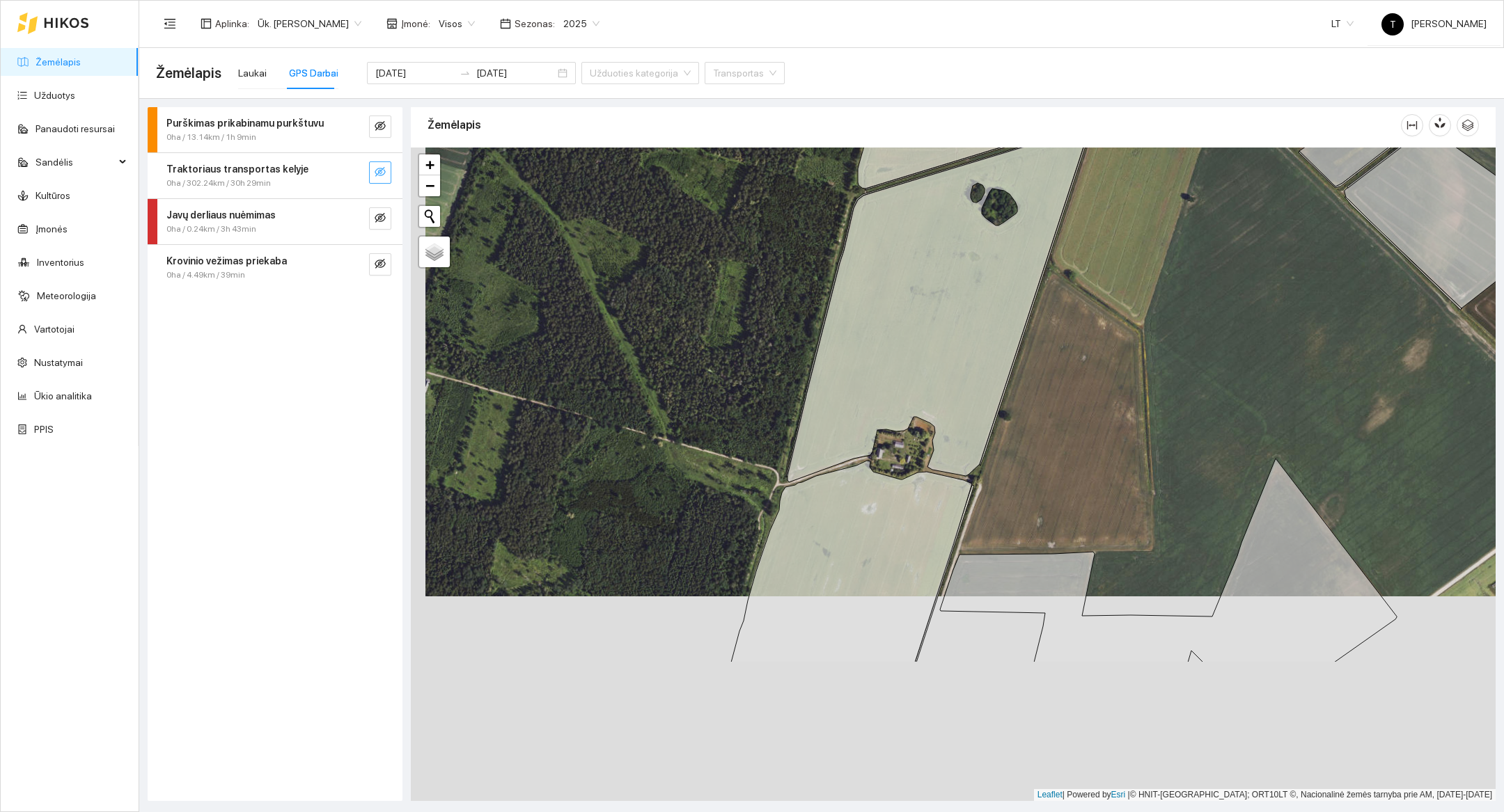
drag, startPoint x: 718, startPoint y: 597, endPoint x: 732, endPoint y: 394, distance: 203.5
click at [732, 394] on div at bounding box center [954, 474] width 1085 height 653
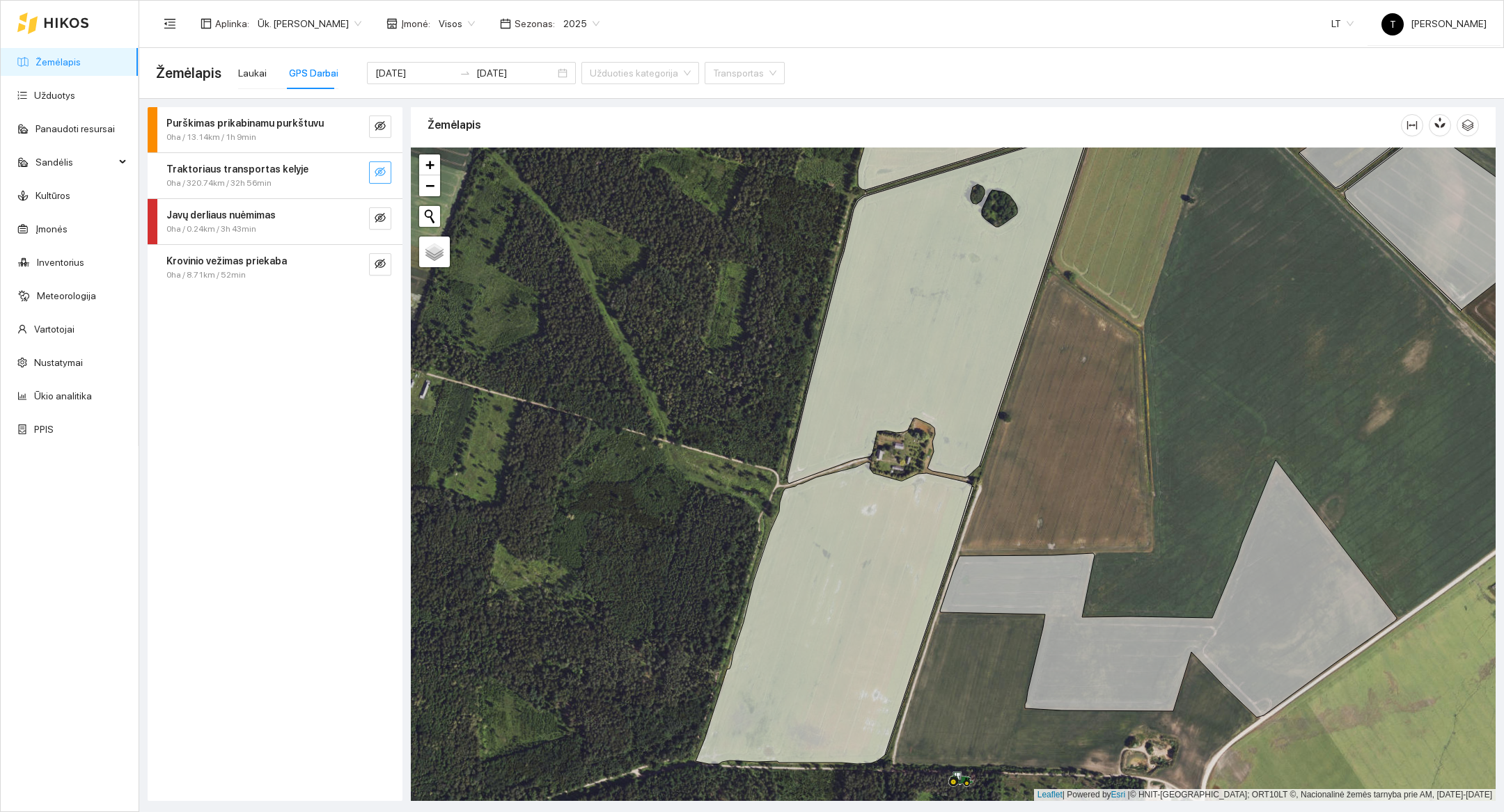
click at [386, 176] on button "button" at bounding box center [380, 172] width 22 height 22
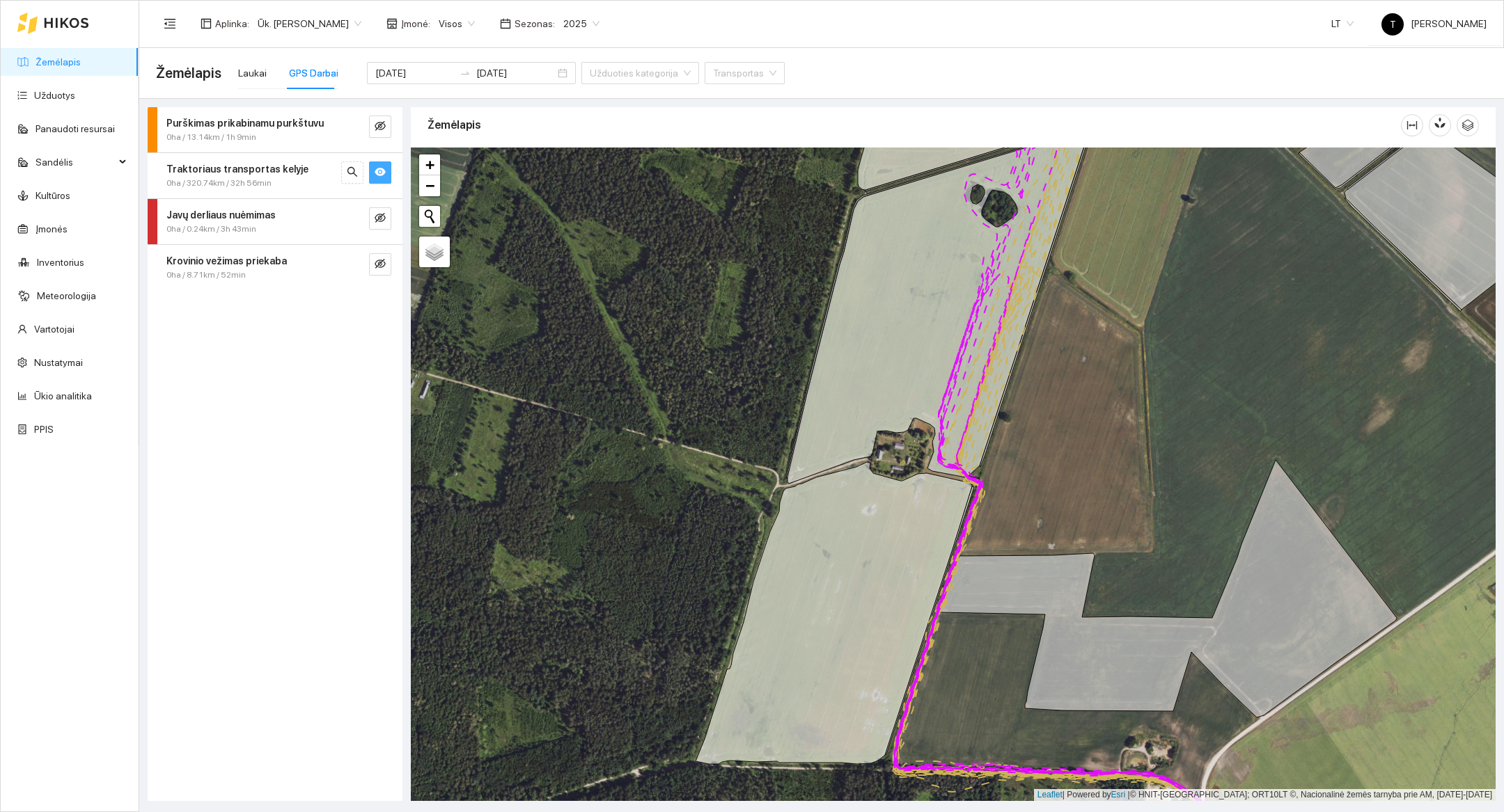
click at [386, 176] on button "button" at bounding box center [380, 172] width 22 height 22
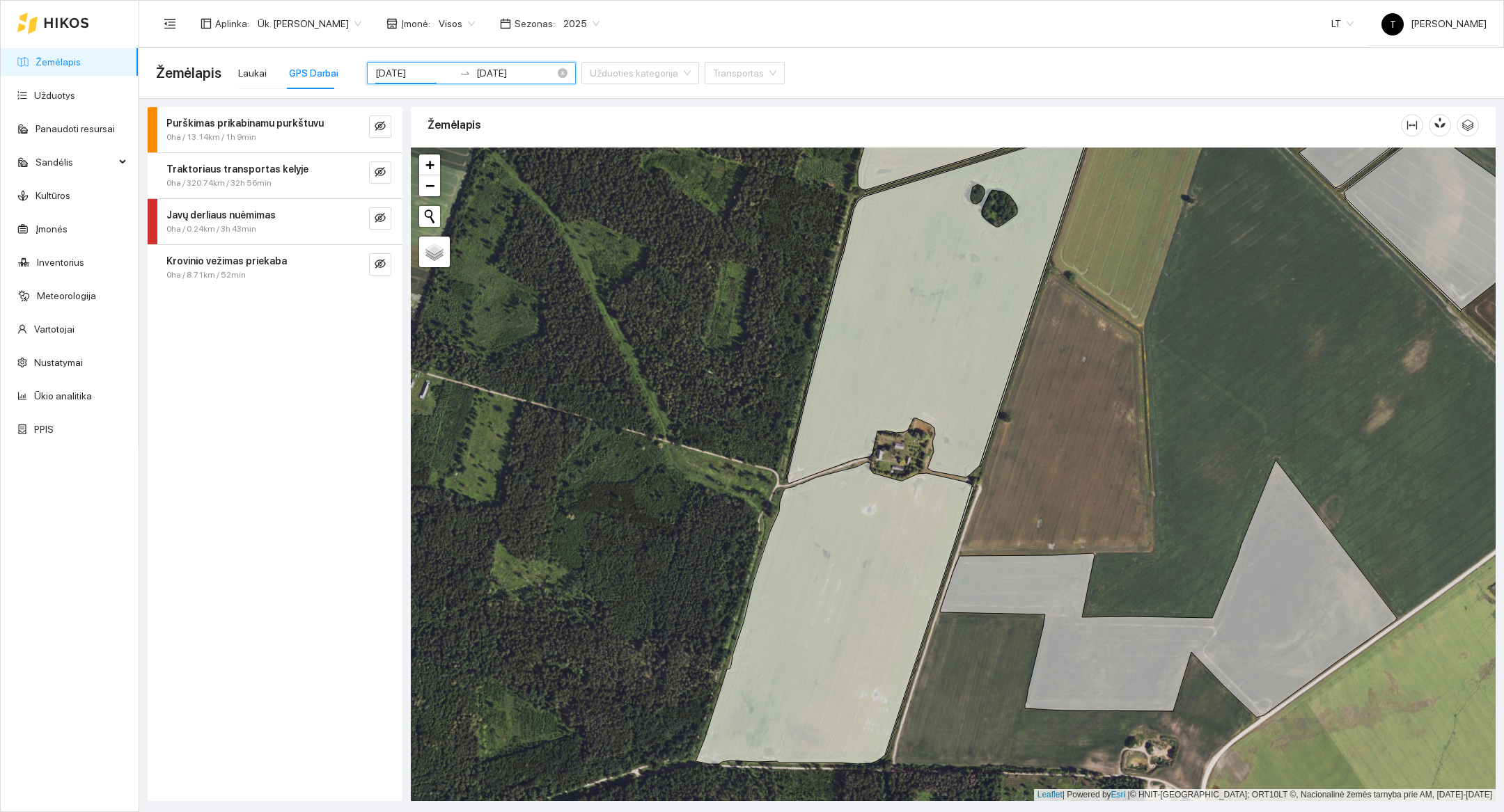
click at [387, 67] on input "[DATE]" at bounding box center [415, 73] width 79 height 15
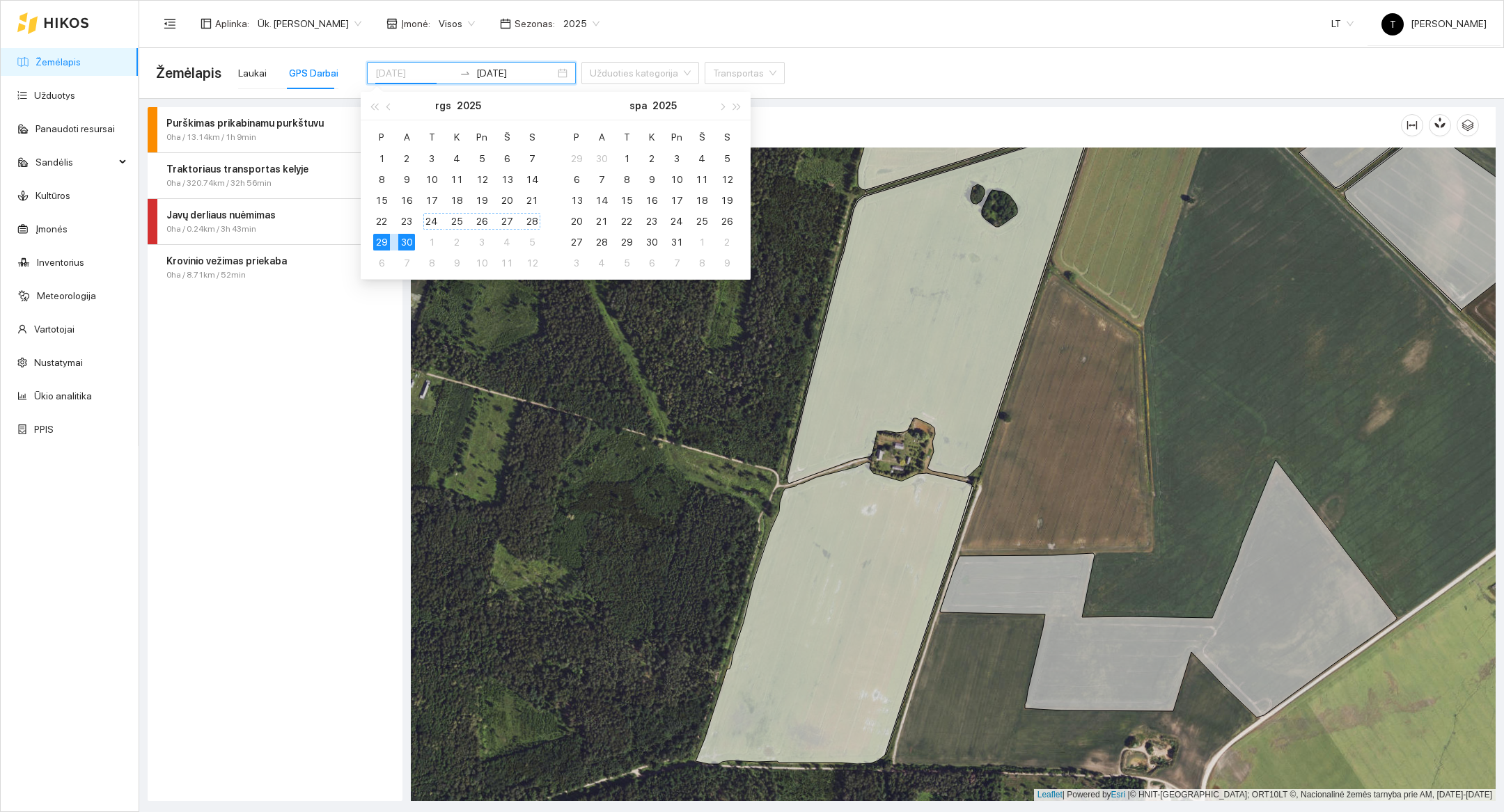
type input "[DATE]"
click at [413, 238] on div "30" at bounding box center [407, 242] width 17 height 17
type input "[DATE]"
click at [344, 440] on div "Purškimas prikabinamu purkštuvu 0ha / 0.26km / 1min Krovinio vežimas priekaba 0…" at bounding box center [274, 454] width 255 height 694
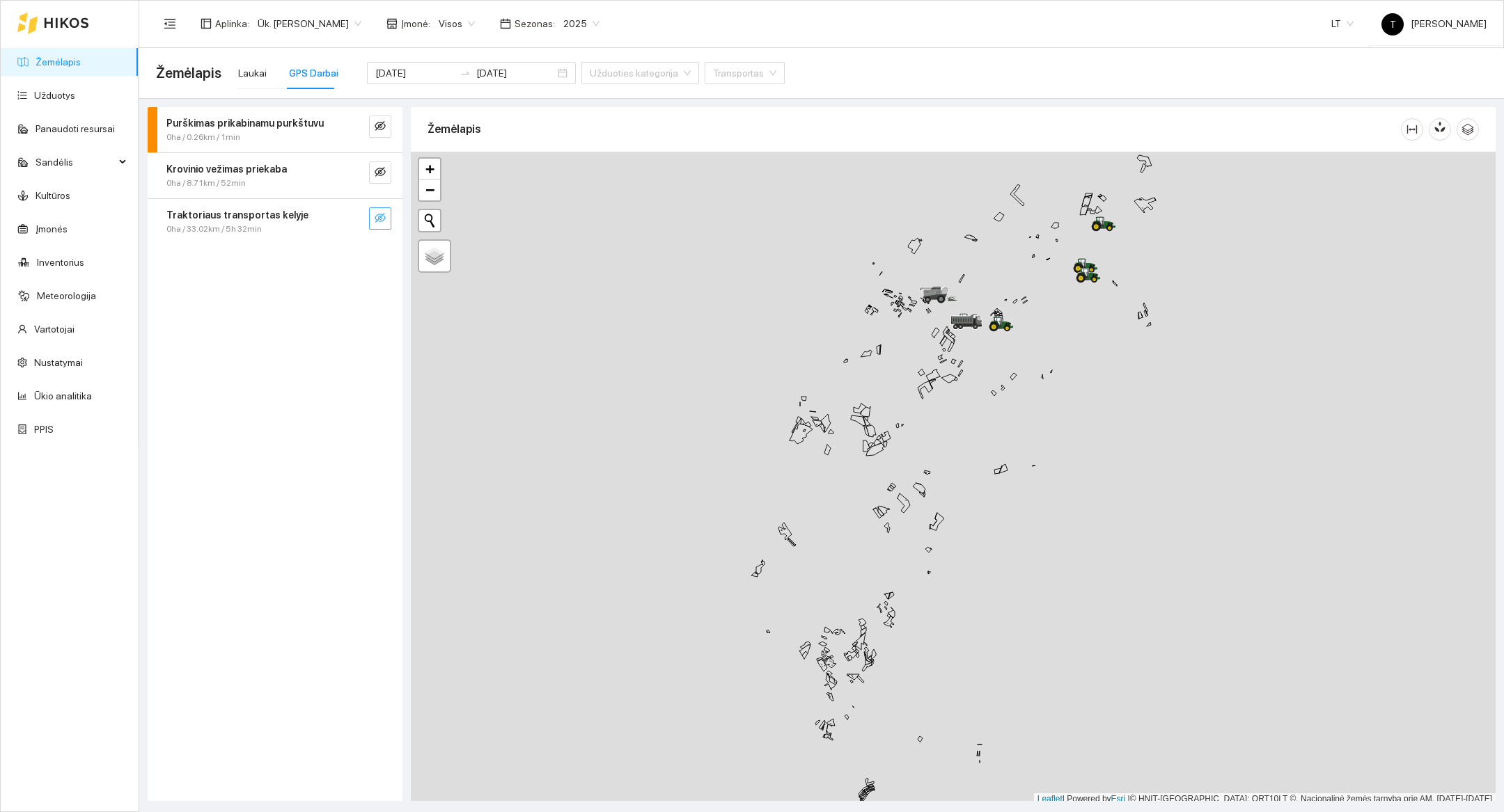
click at [388, 227] on button "button" at bounding box center [380, 218] width 22 height 22
click at [344, 217] on button "button" at bounding box center [352, 218] width 22 height 22
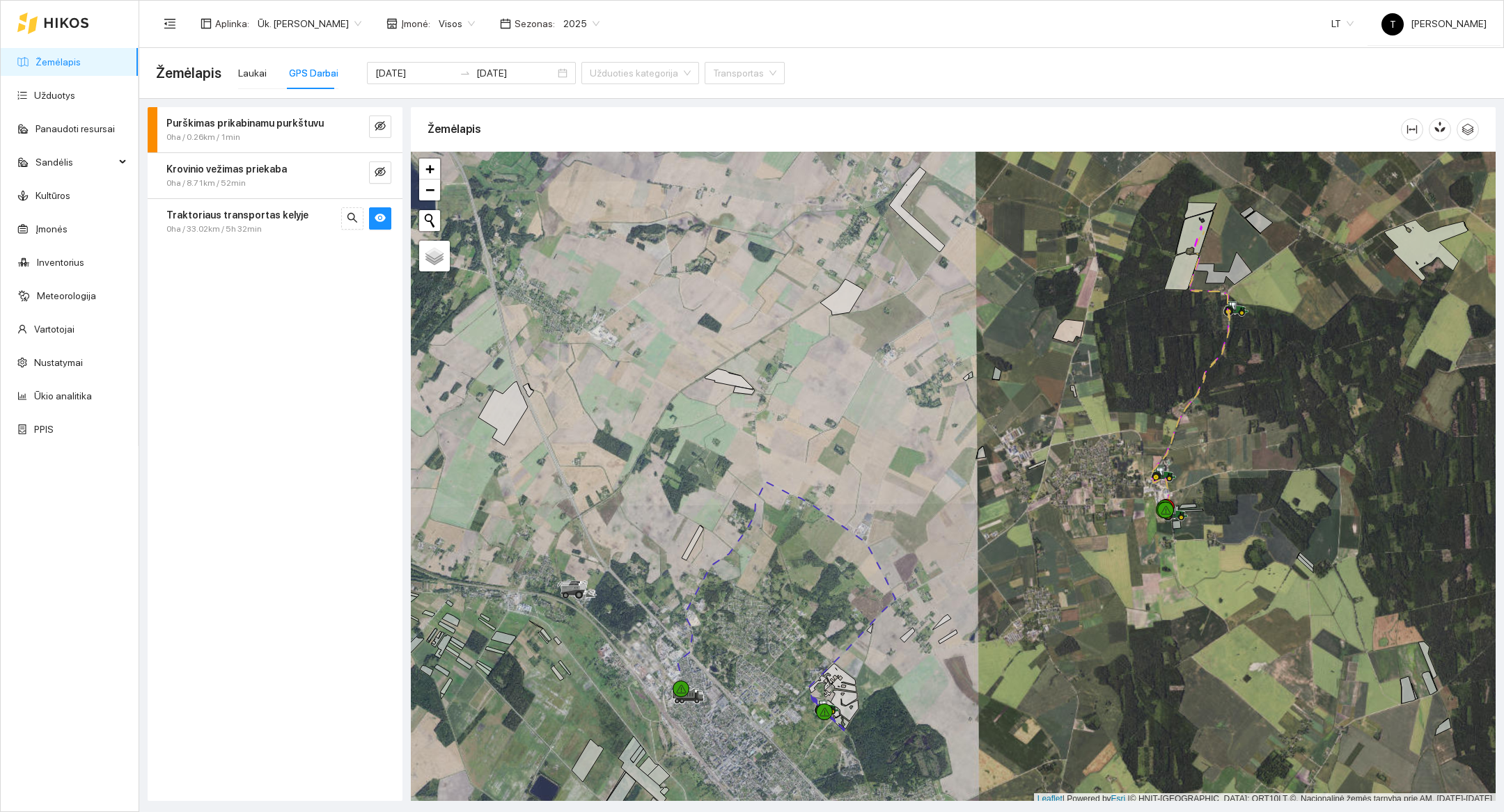
click at [1174, 367] on div at bounding box center [954, 478] width 1085 height 653
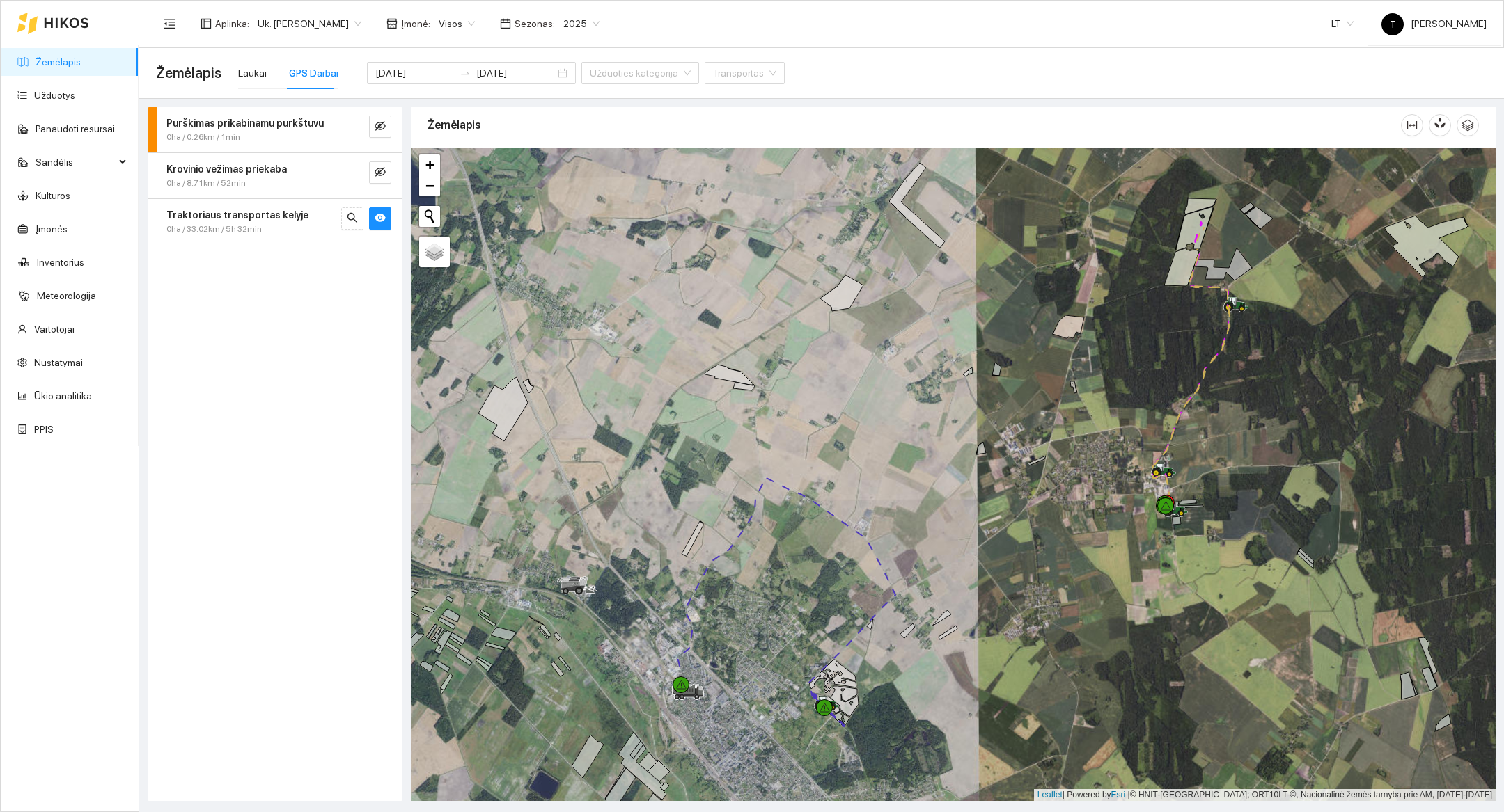
click at [1174, 367] on div at bounding box center [954, 474] width 1085 height 653
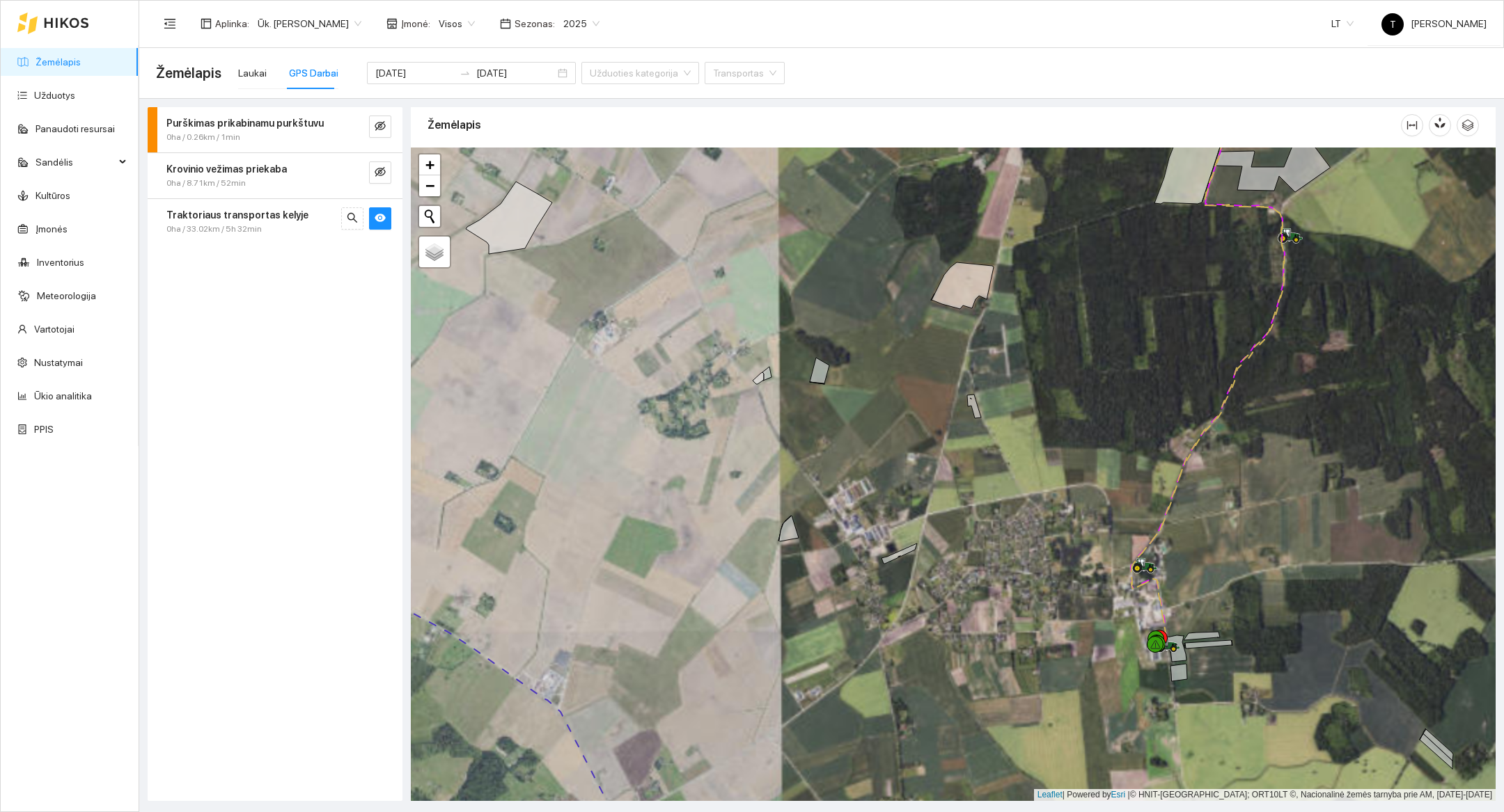
click at [1199, 336] on div at bounding box center [954, 474] width 1085 height 653
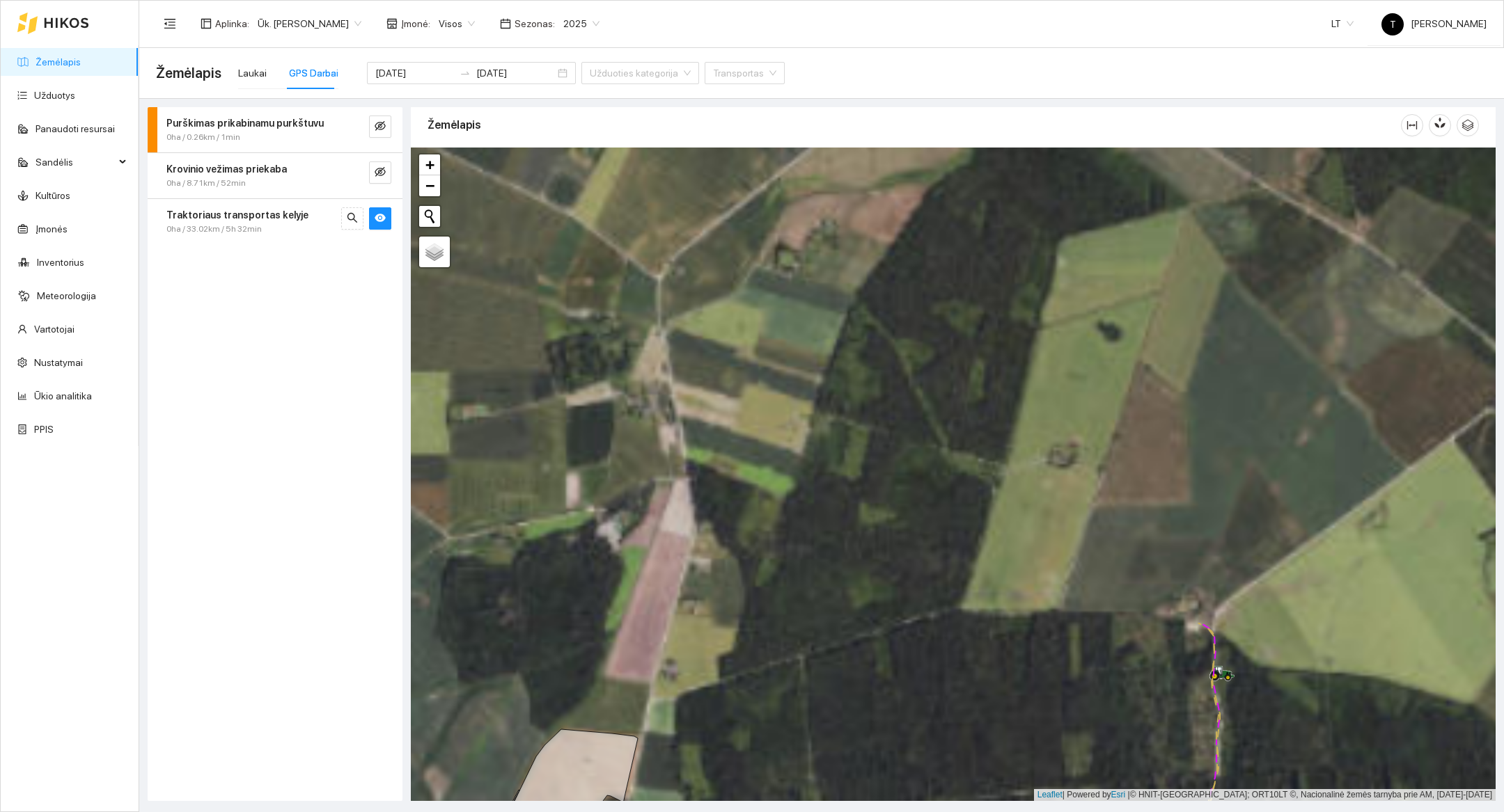
drag, startPoint x: 1211, startPoint y: 235, endPoint x: 1059, endPoint y: 776, distance: 561.9
click at [1059, 776] on div at bounding box center [954, 474] width 1085 height 653
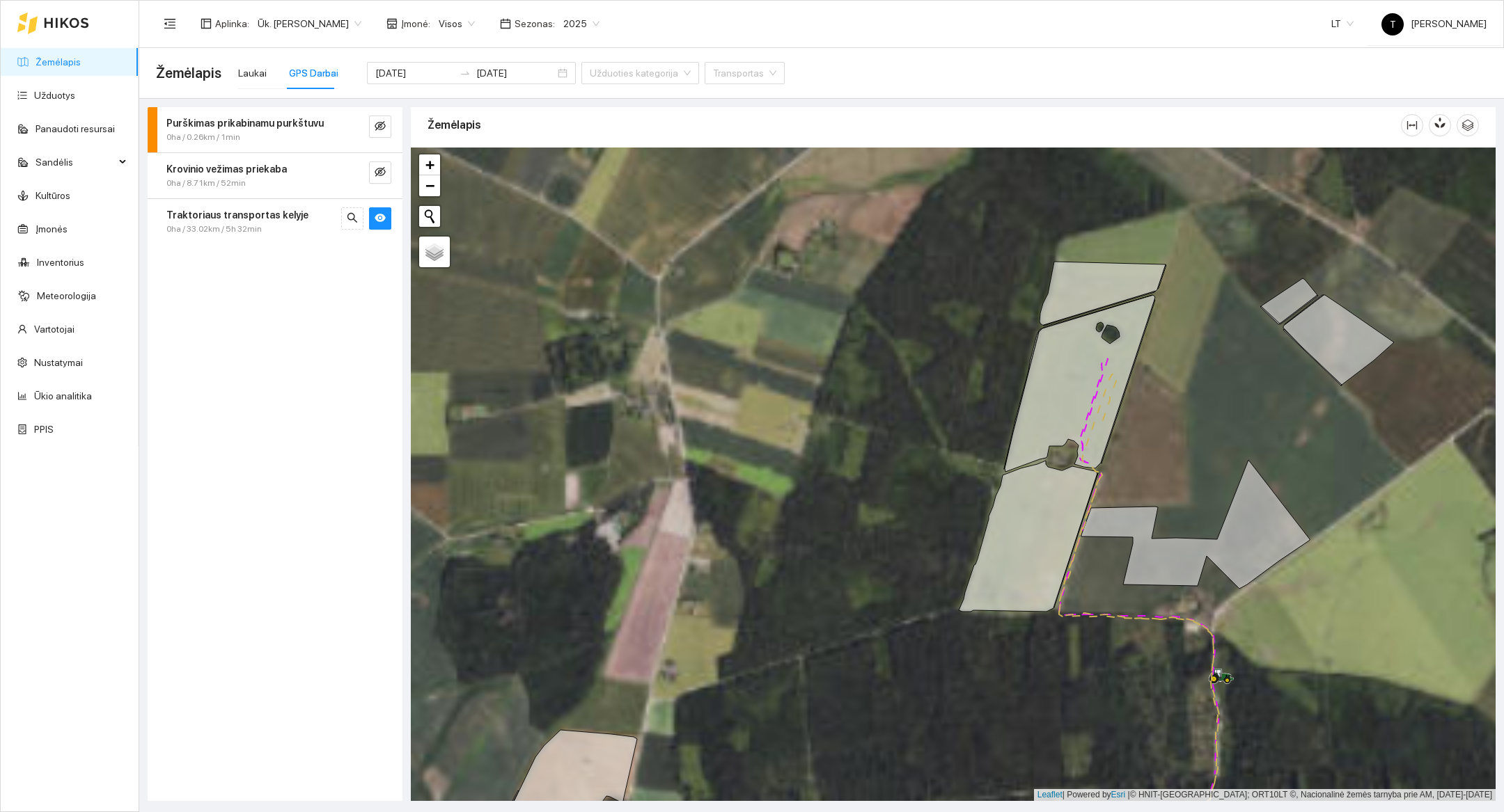
click at [1170, 422] on div at bounding box center [954, 474] width 1085 height 653
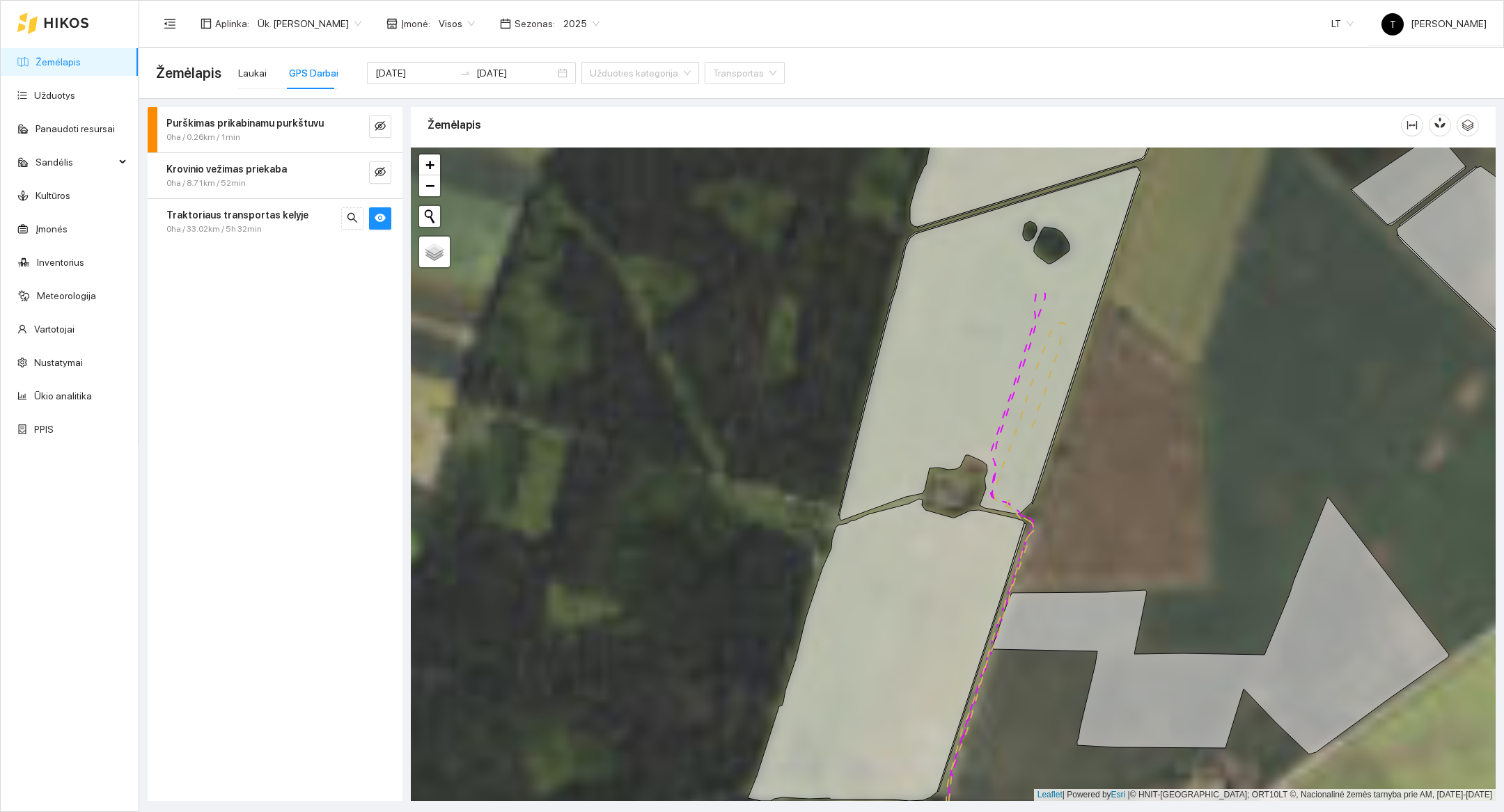
click at [1105, 397] on div at bounding box center [954, 474] width 1085 height 653
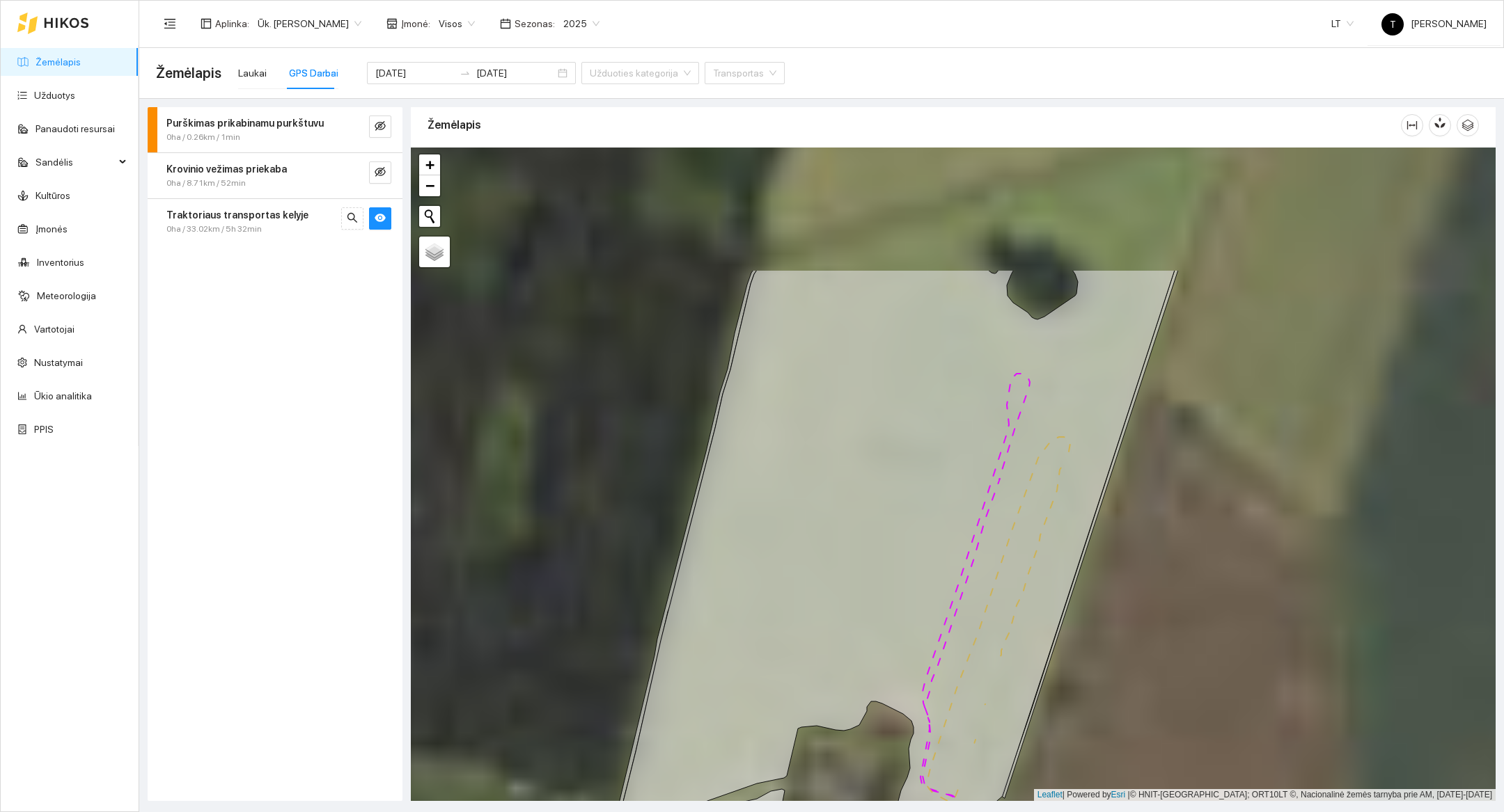
drag, startPoint x: 1105, startPoint y: 397, endPoint x: 1147, endPoint y: 582, distance: 189.7
click at [1147, 582] on div at bounding box center [954, 474] width 1085 height 653
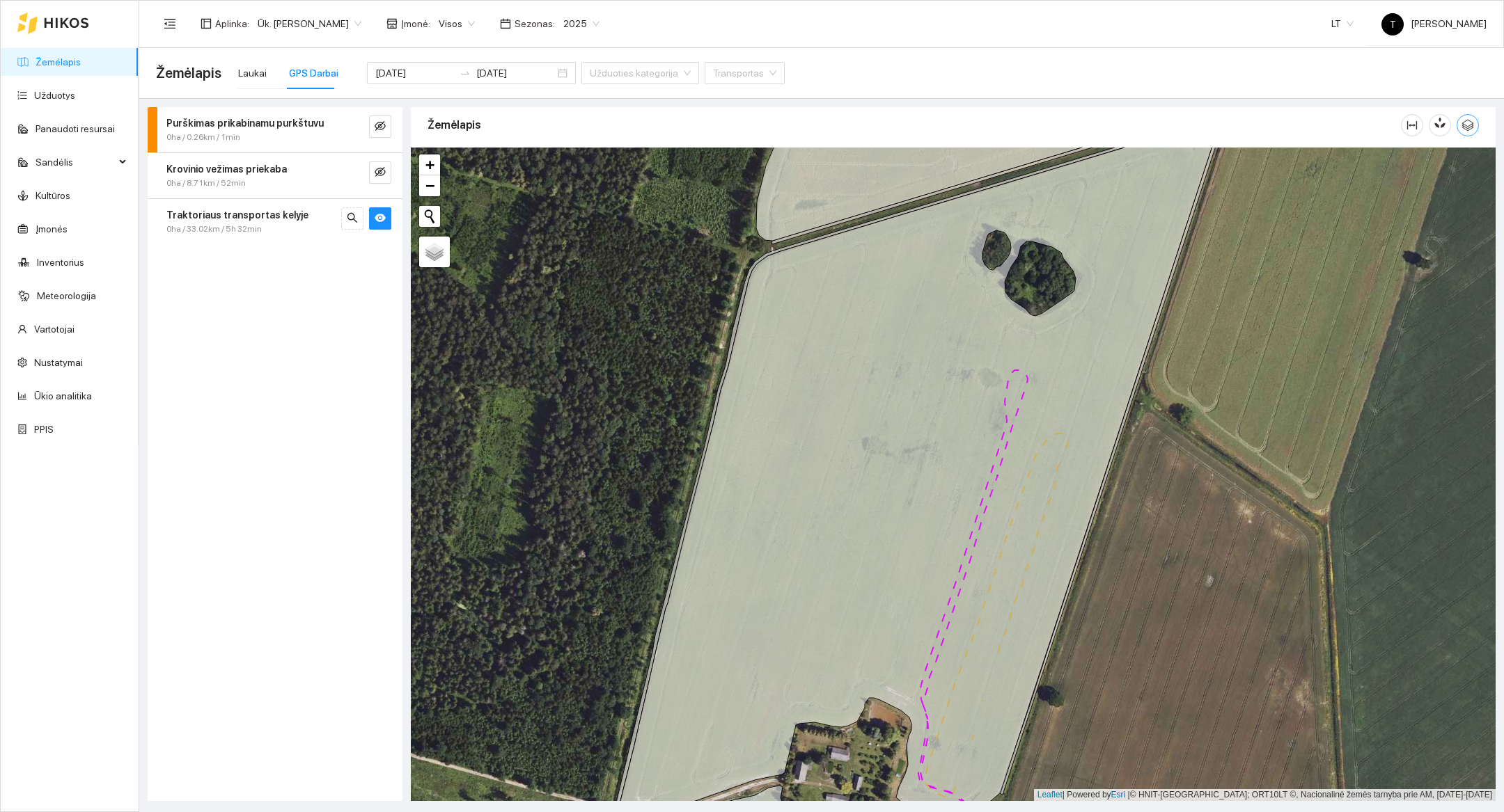
click at [1467, 128] on icon "button" at bounding box center [1468, 125] width 12 height 12
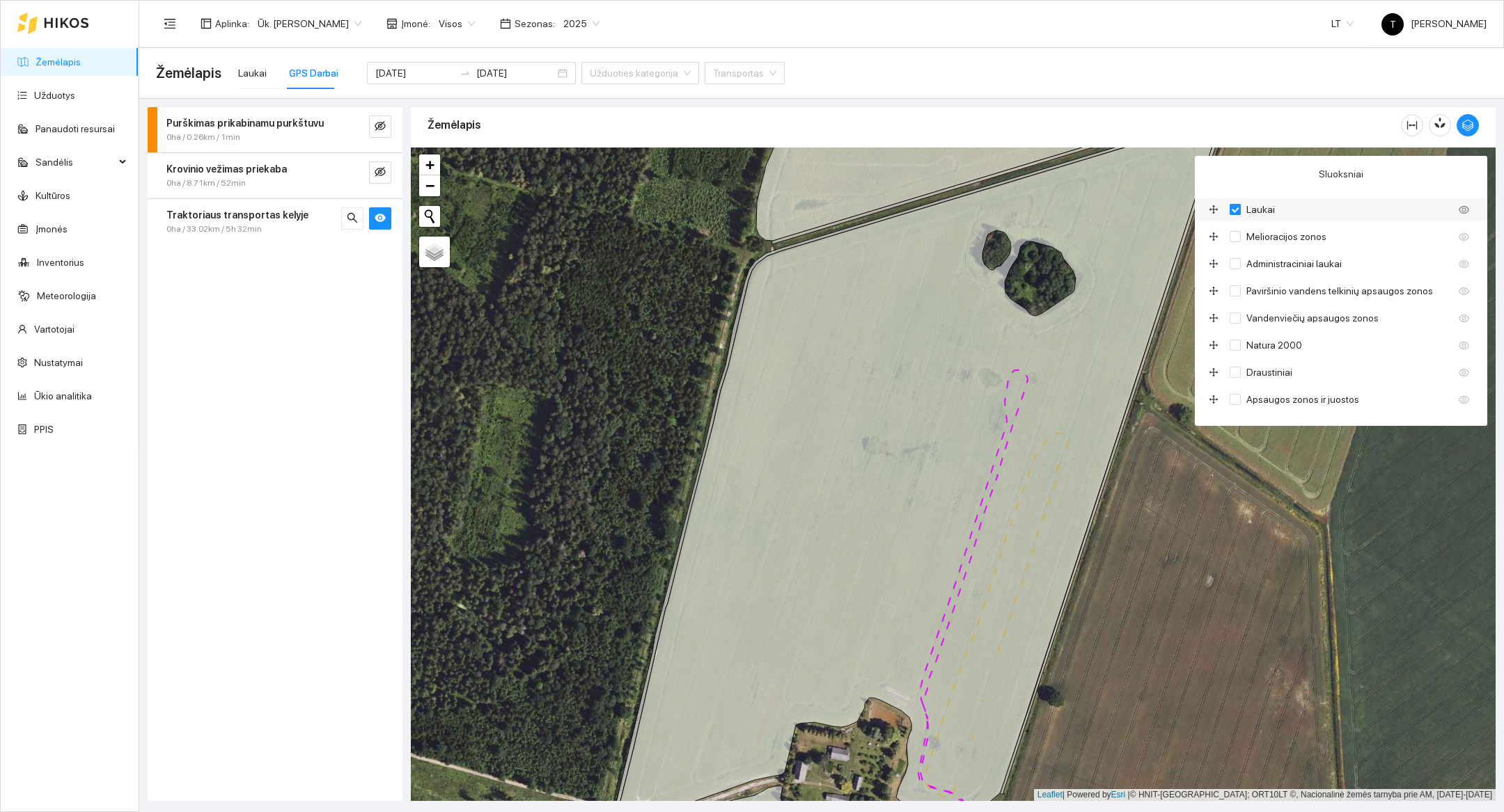
click at [1242, 211] on span "Laukai" at bounding box center [1261, 209] width 40 height 15
click at [1241, 211] on input "Laukai" at bounding box center [1235, 209] width 12 height 12
checkbox input "false"
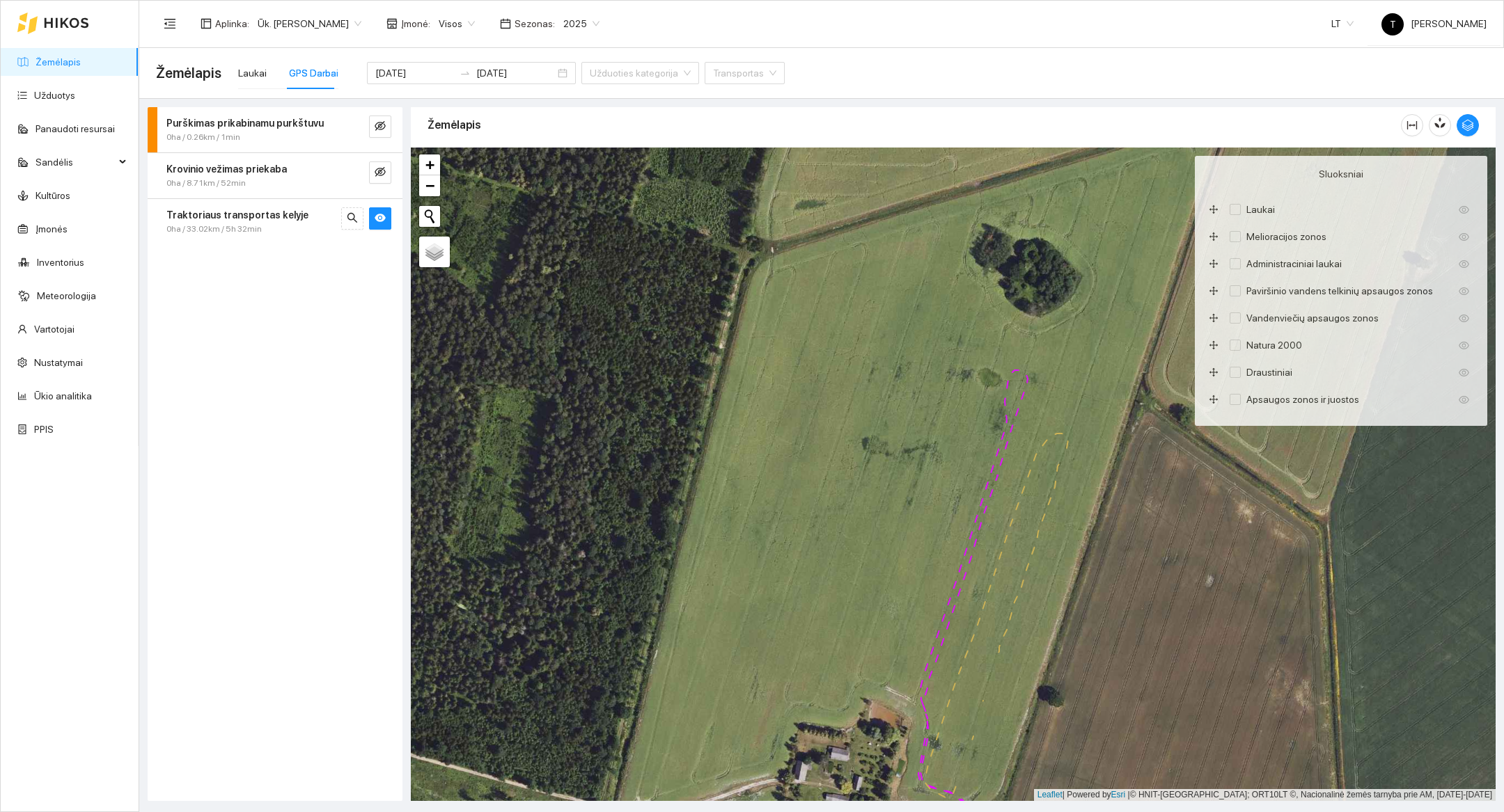
click at [1304, 596] on div at bounding box center [954, 474] width 1085 height 653
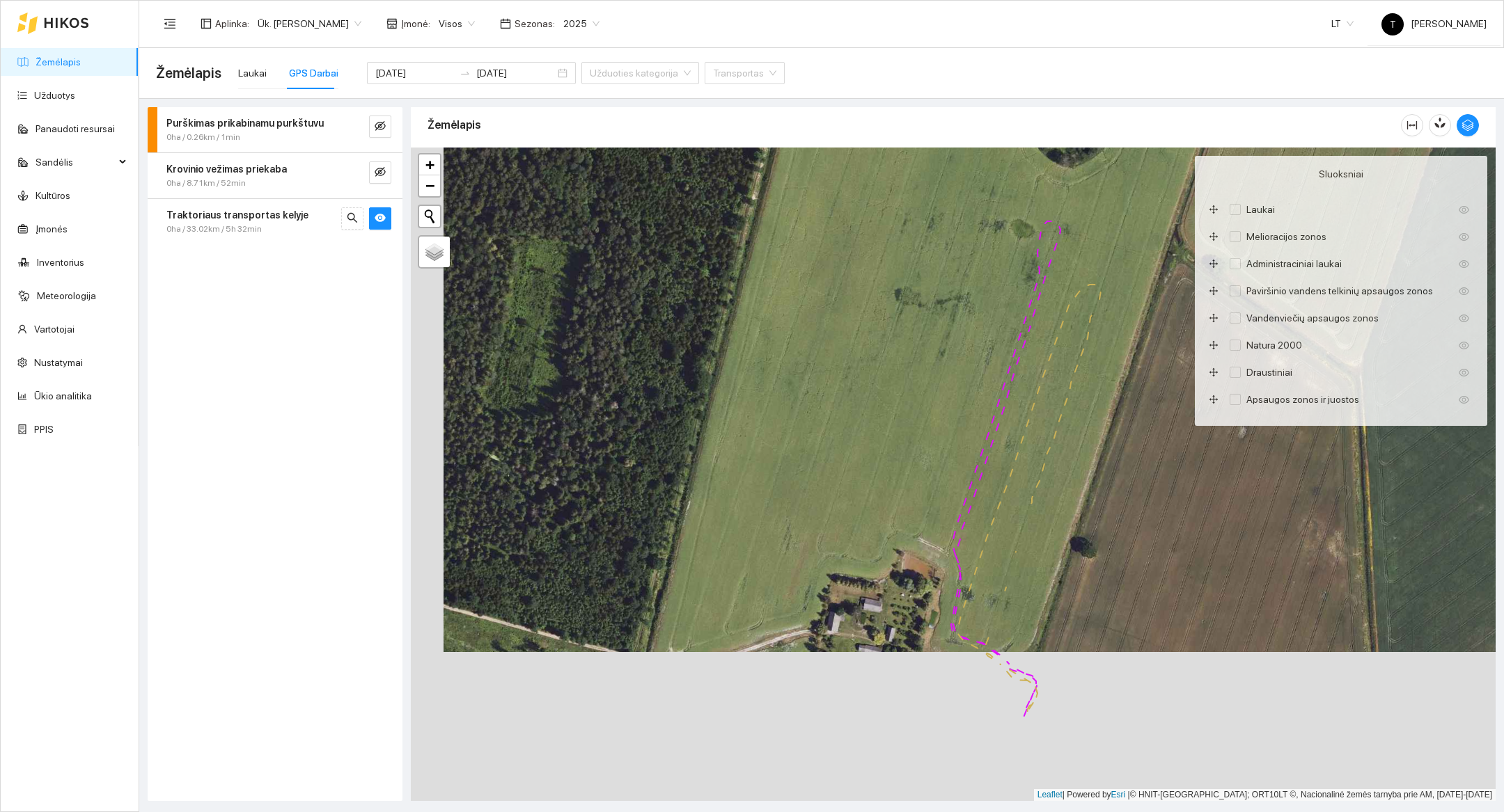
drag, startPoint x: 1248, startPoint y: 695, endPoint x: 1281, endPoint y: 547, distance: 151.6
click at [1281, 547] on div at bounding box center [954, 474] width 1085 height 653
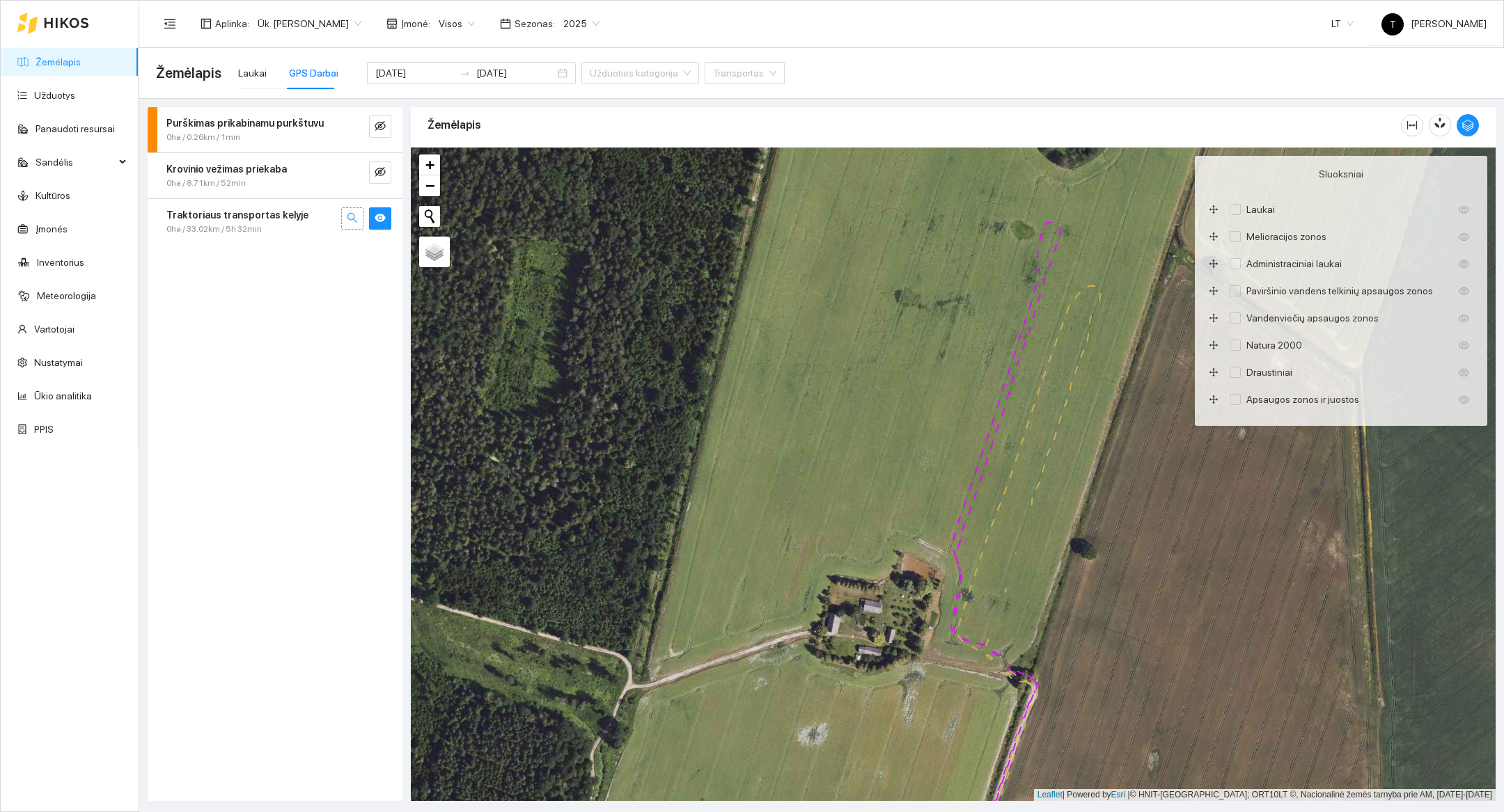
click at [341, 225] on button "button" at bounding box center [352, 218] width 22 height 22
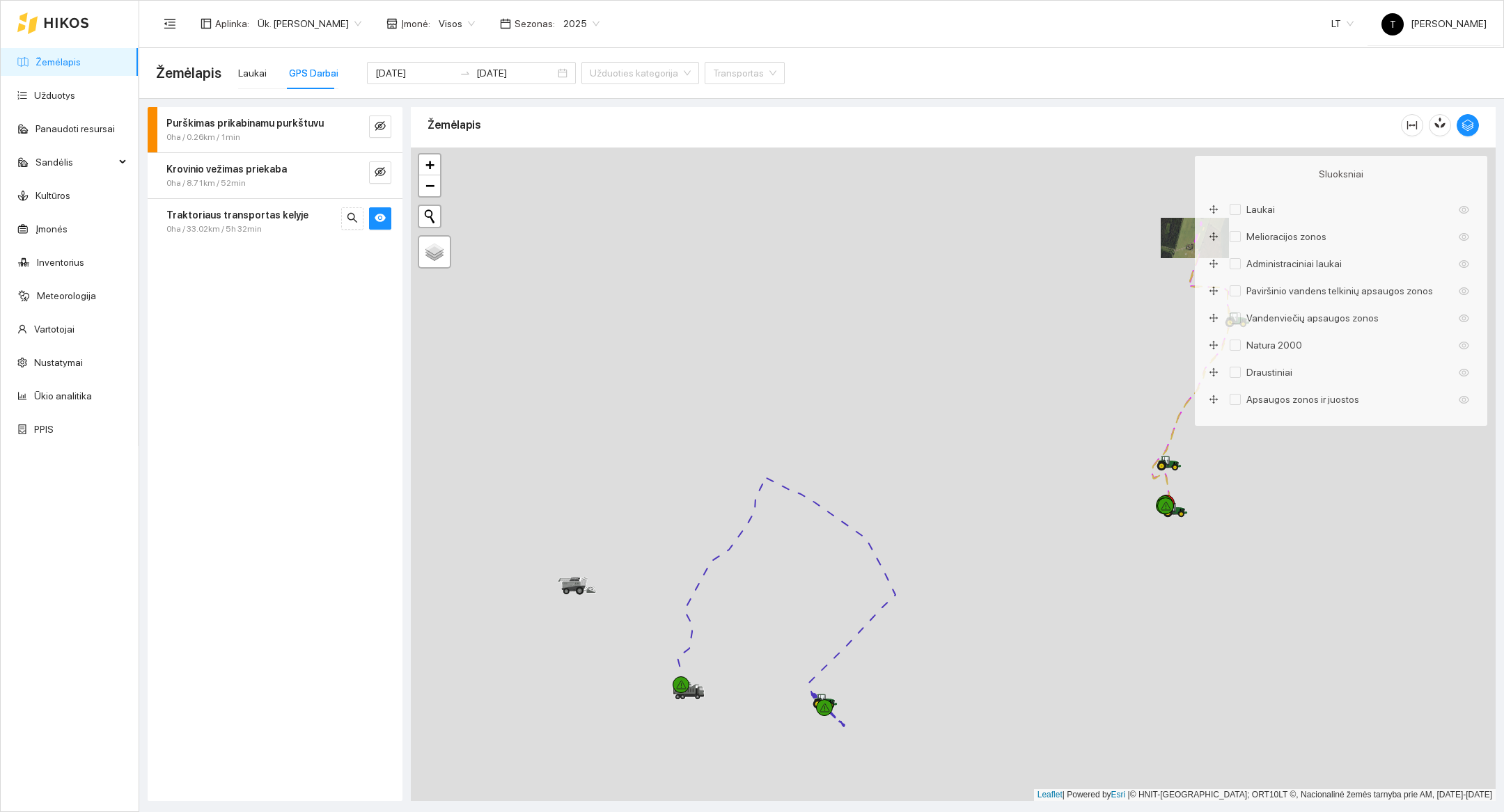
click at [863, 732] on div at bounding box center [954, 474] width 1085 height 653
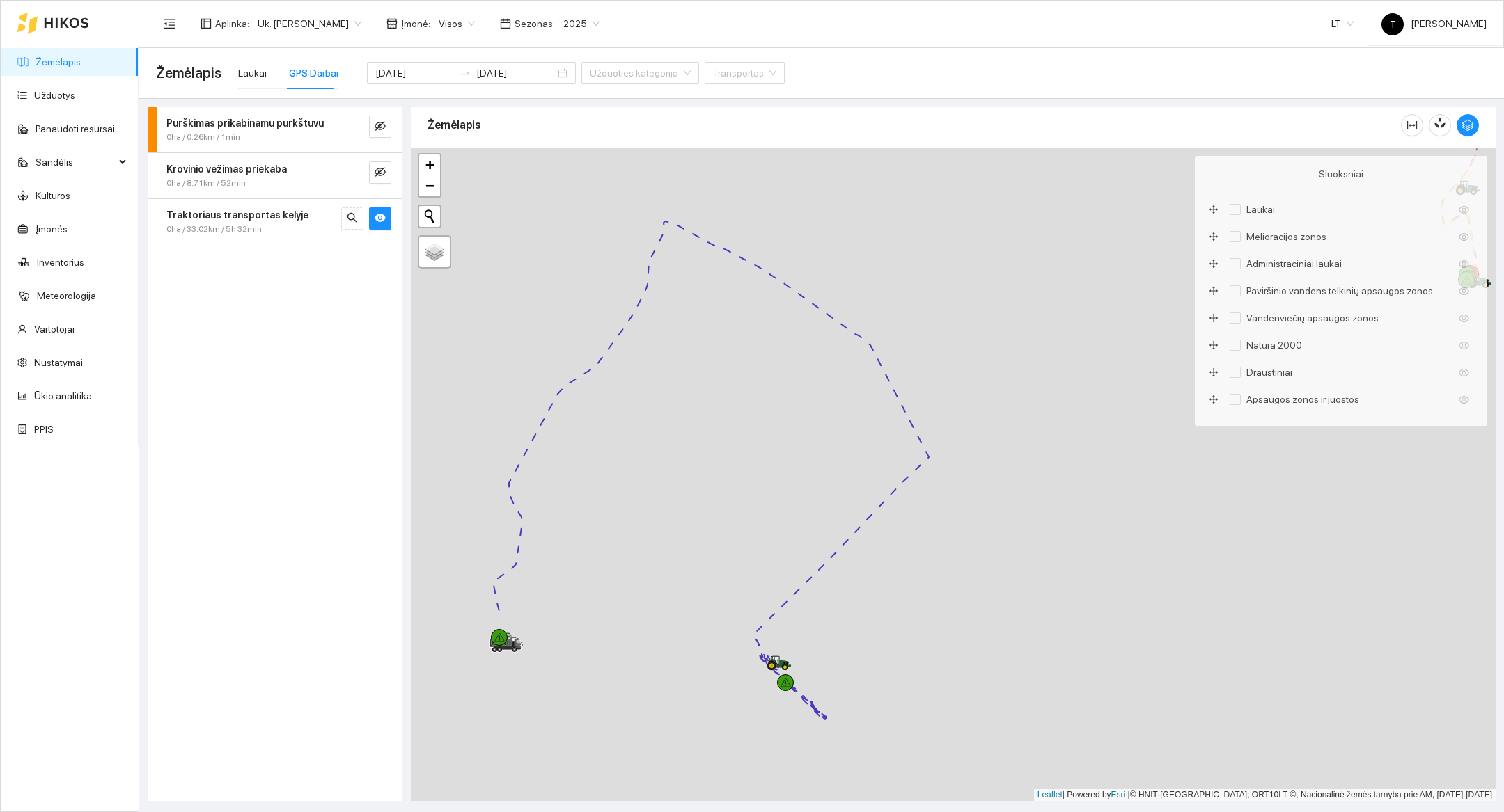
click at [850, 714] on div at bounding box center [954, 474] width 1085 height 653
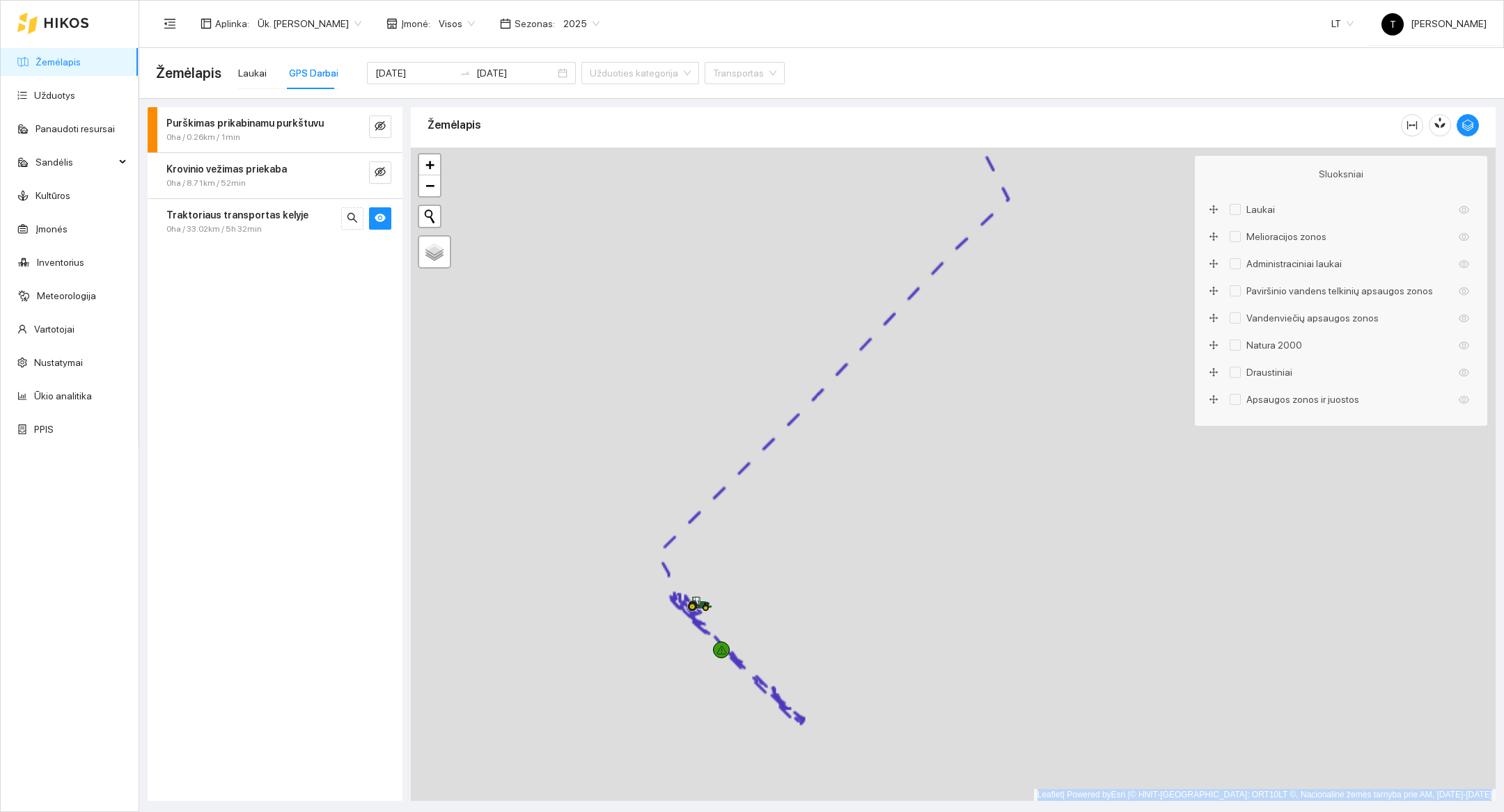
click at [850, 714] on div at bounding box center [954, 474] width 1085 height 653
click at [773, 705] on div at bounding box center [954, 474] width 1085 height 653
click at [629, 705] on div at bounding box center [954, 474] width 1085 height 653
